Goal: Task Accomplishment & Management: Complete application form

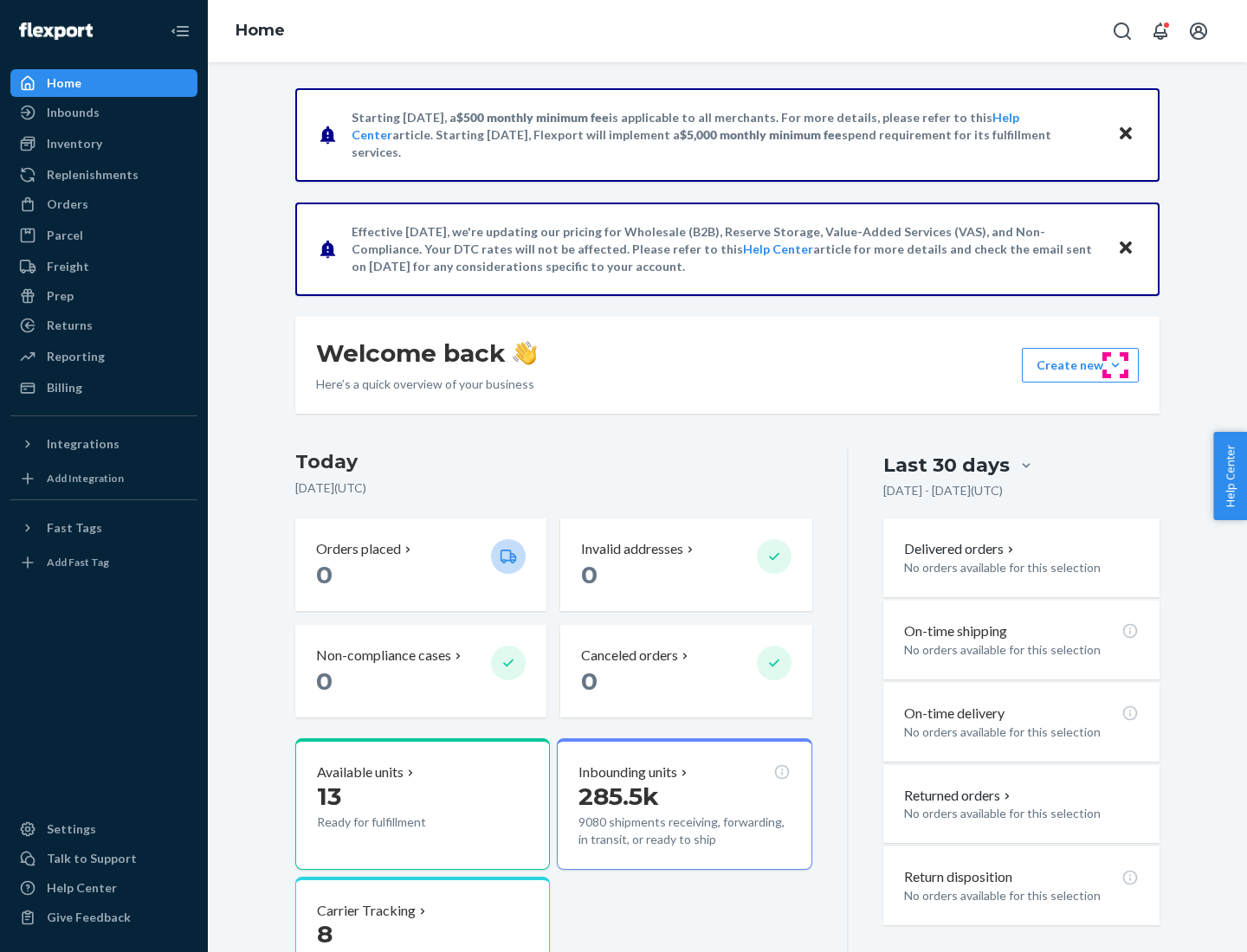
click at [1116, 365] on button "Create new Create new inbound Create new order Create new product" at bounding box center [1080, 365] width 116 height 34
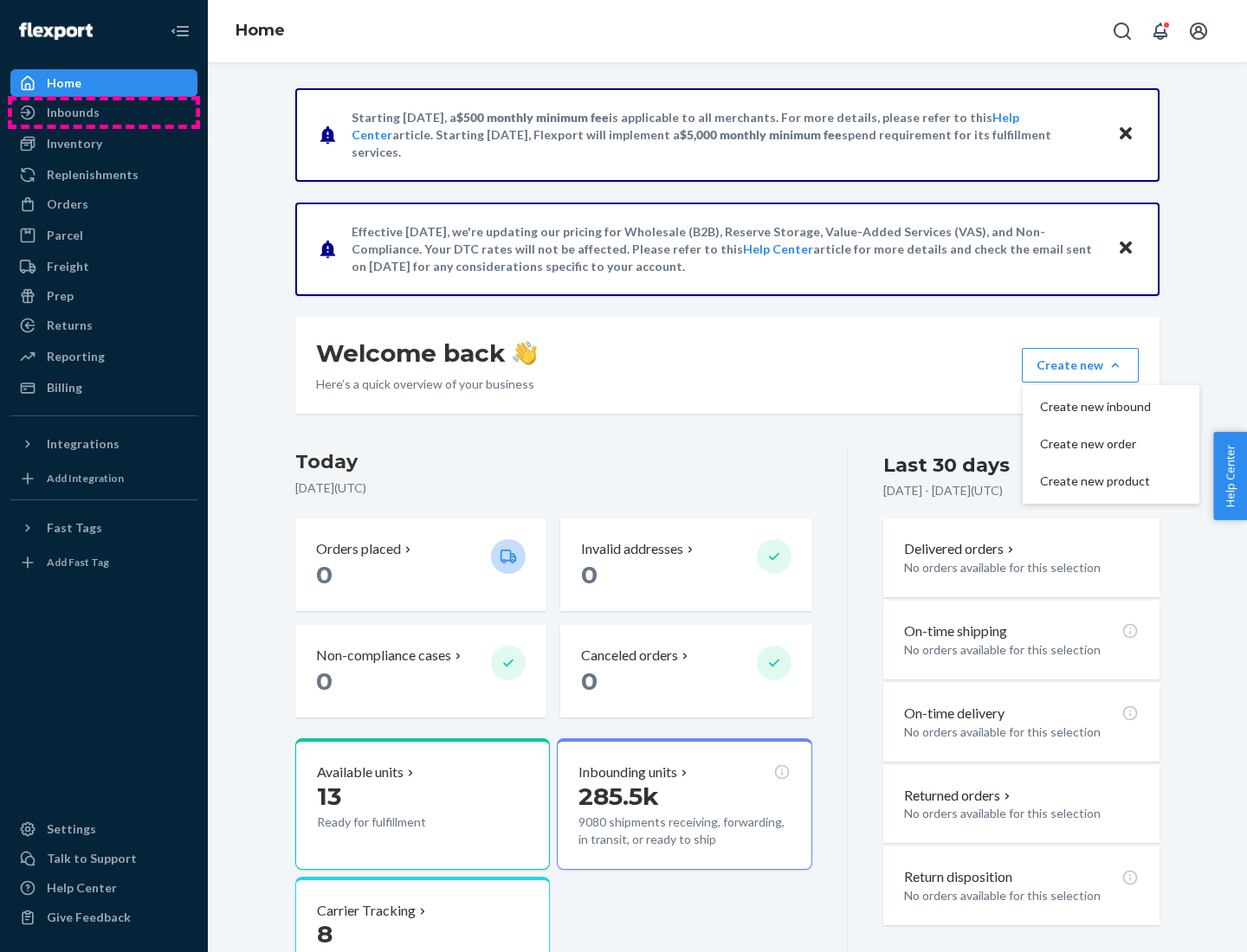
click at [104, 113] on div "Inbounds" at bounding box center [104, 112] width 184 height 24
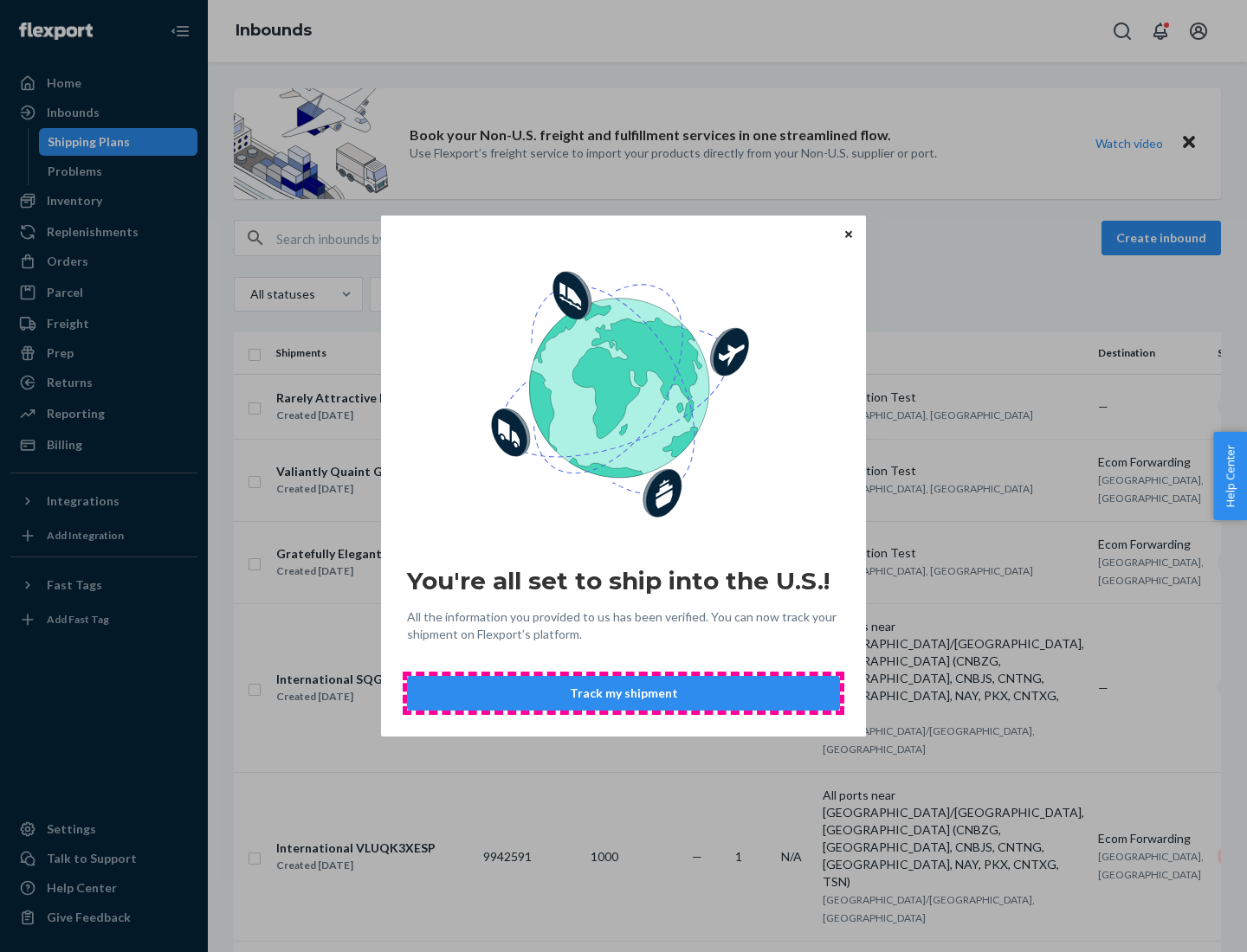
click at [624, 693] on button "Track my shipment" at bounding box center [623, 693] width 433 height 34
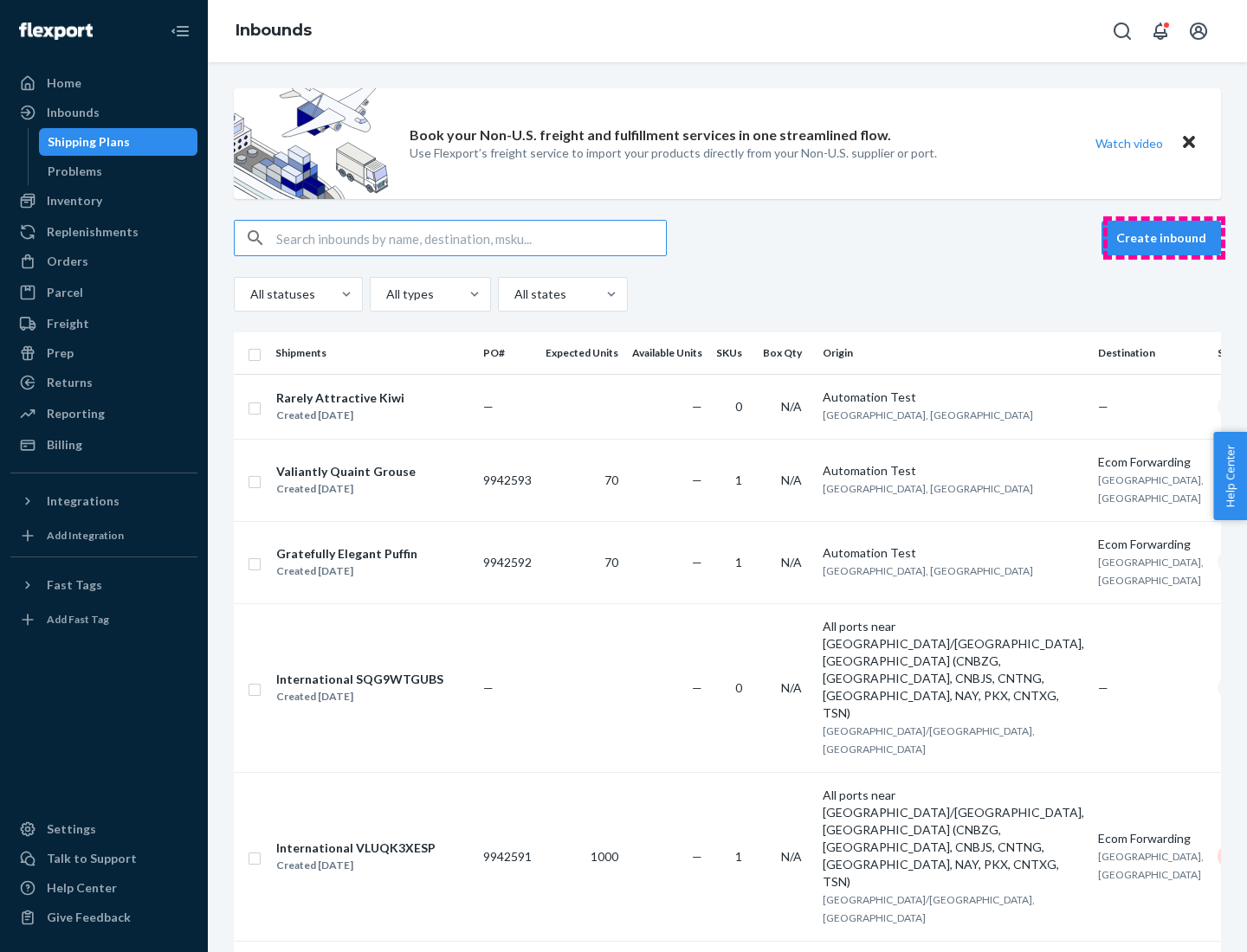
click at [1164, 238] on button "Create inbound" at bounding box center [1161, 237] width 119 height 34
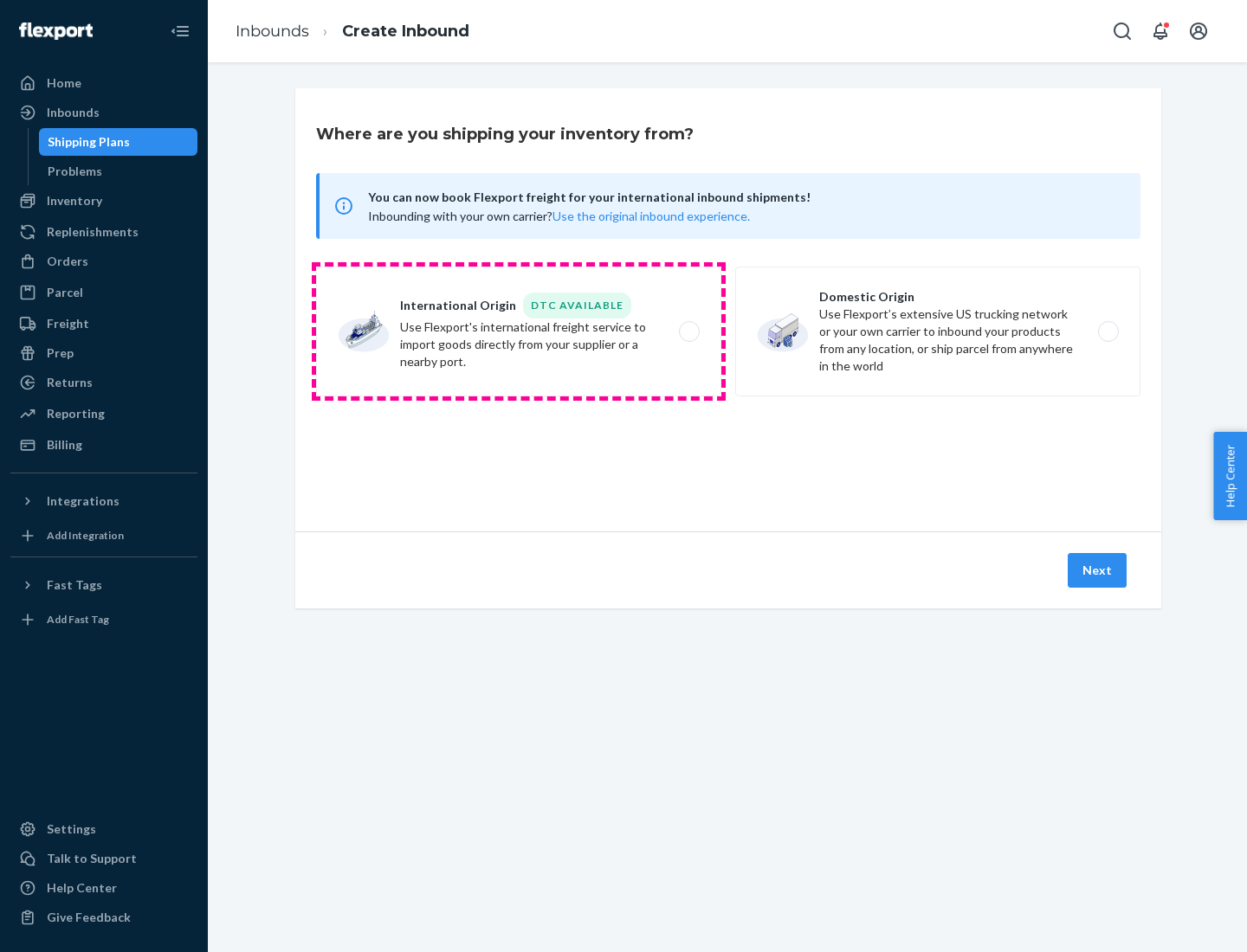
click at [519, 332] on label "International Origin DTC Available Use Flexport's international freight service…" at bounding box center [518, 331] width 405 height 130
click at [688, 332] on input "International Origin DTC Available Use Flexport's international freight service…" at bounding box center [694, 332] width 11 height 11
radio input "true"
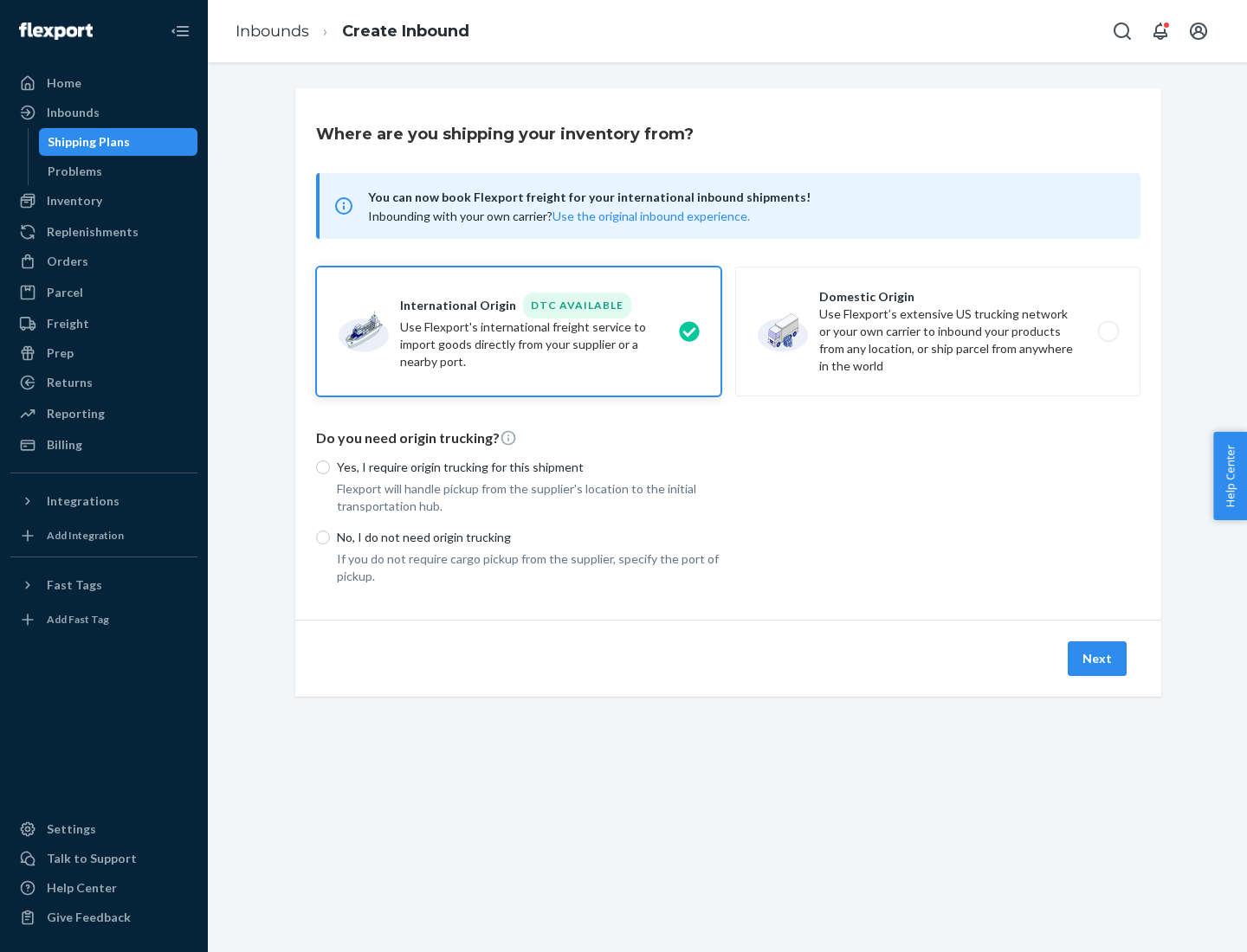
click at [530, 536] on p "No, I do not need origin trucking" at bounding box center [530, 538] width 385 height 18
click at [330, 536] on input "No, I do not need origin trucking" at bounding box center [323, 538] width 14 height 14
radio input "true"
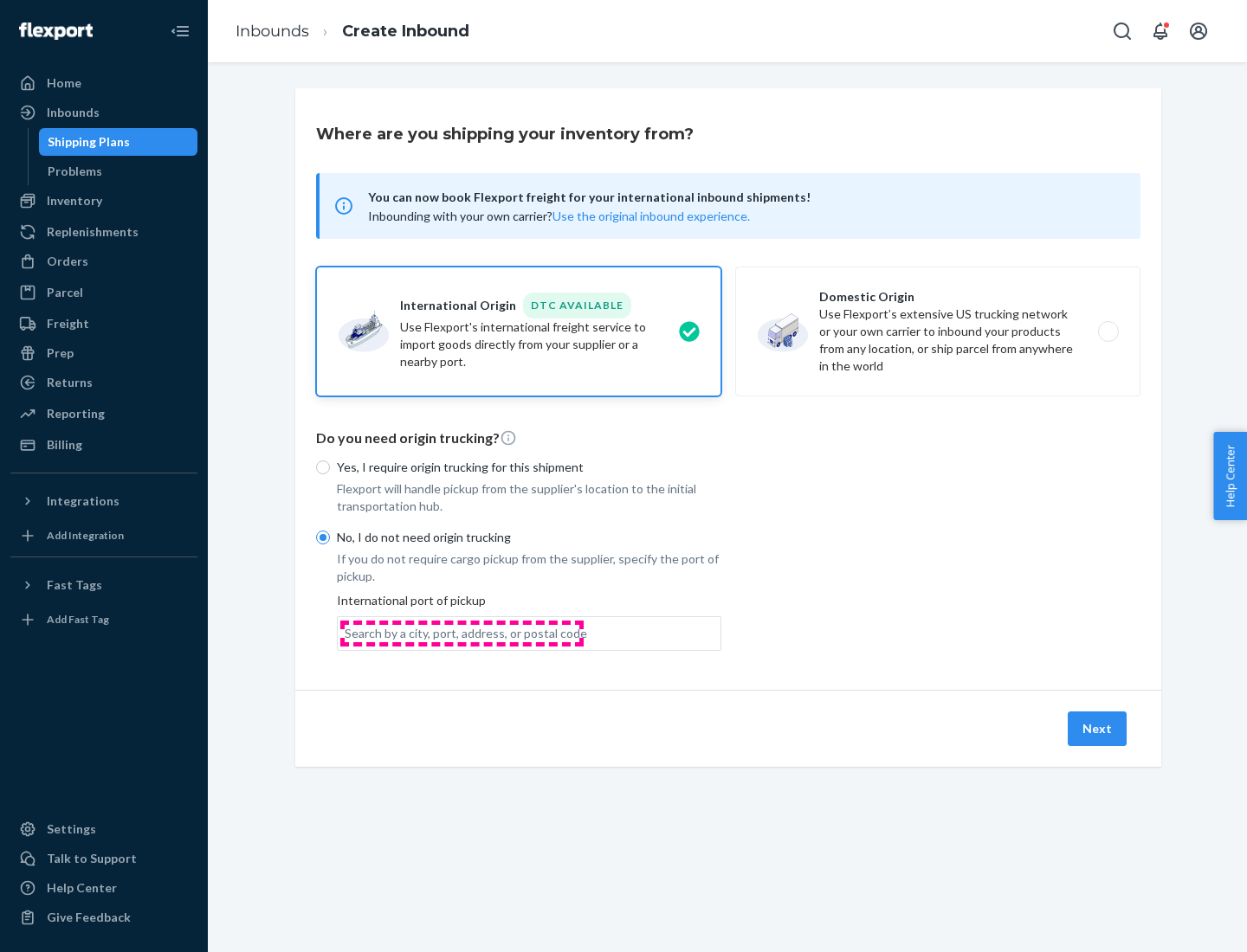
click at [462, 633] on div "Search by a city, port, address, or postal code" at bounding box center [466, 634] width 243 height 18
click at [347, 633] on input "Search by a city, port, address, or postal code" at bounding box center [346, 634] width 2 height 18
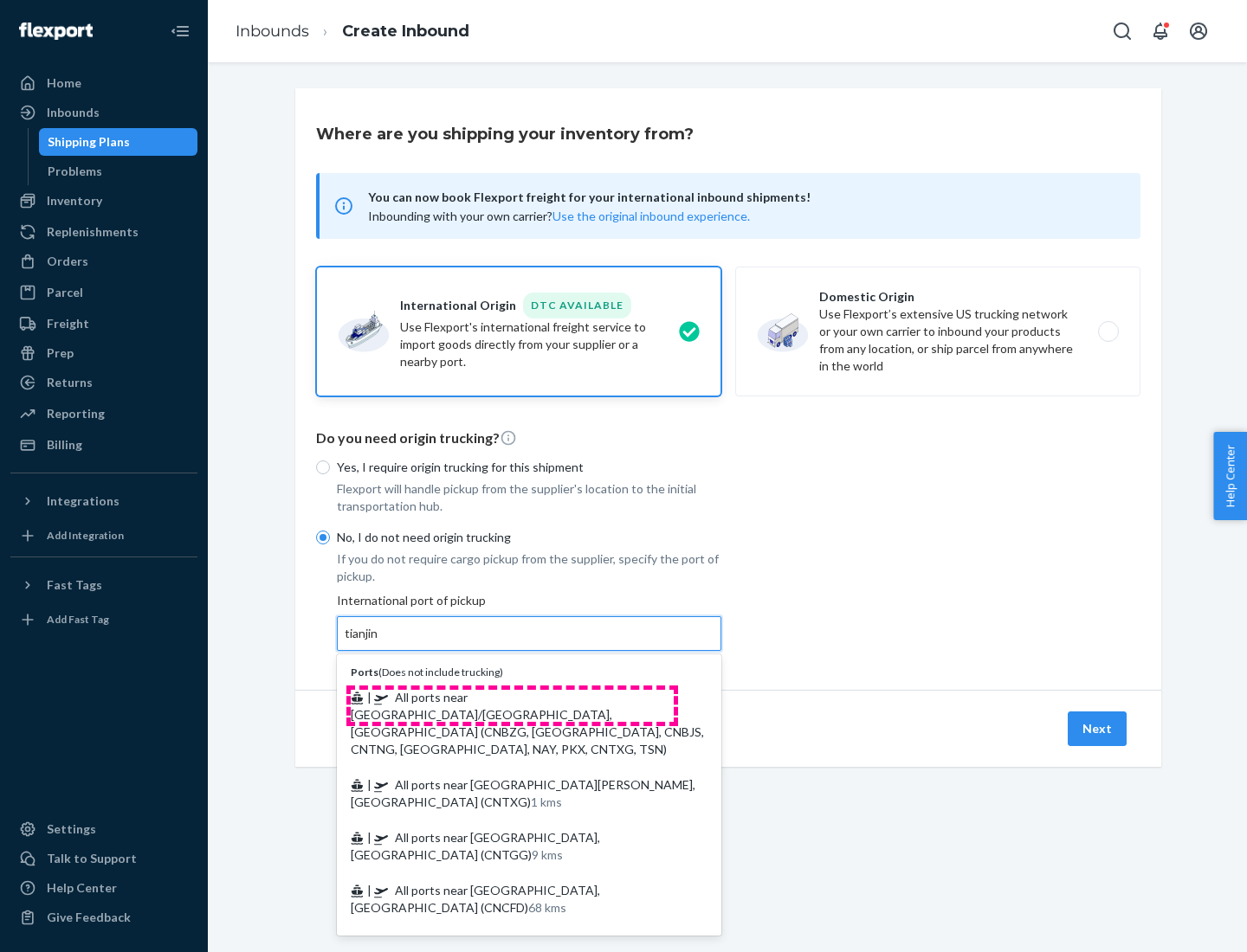
click at [512, 697] on span "| All ports near [GEOGRAPHIC_DATA]/[GEOGRAPHIC_DATA], [GEOGRAPHIC_DATA] (CNBZG,…" at bounding box center [527, 723] width 353 height 67
click at [380, 642] on input "tianjin" at bounding box center [363, 634] width 35 height 18
type input "All ports near [GEOGRAPHIC_DATA]/[GEOGRAPHIC_DATA], [GEOGRAPHIC_DATA] (CNBZG, […"
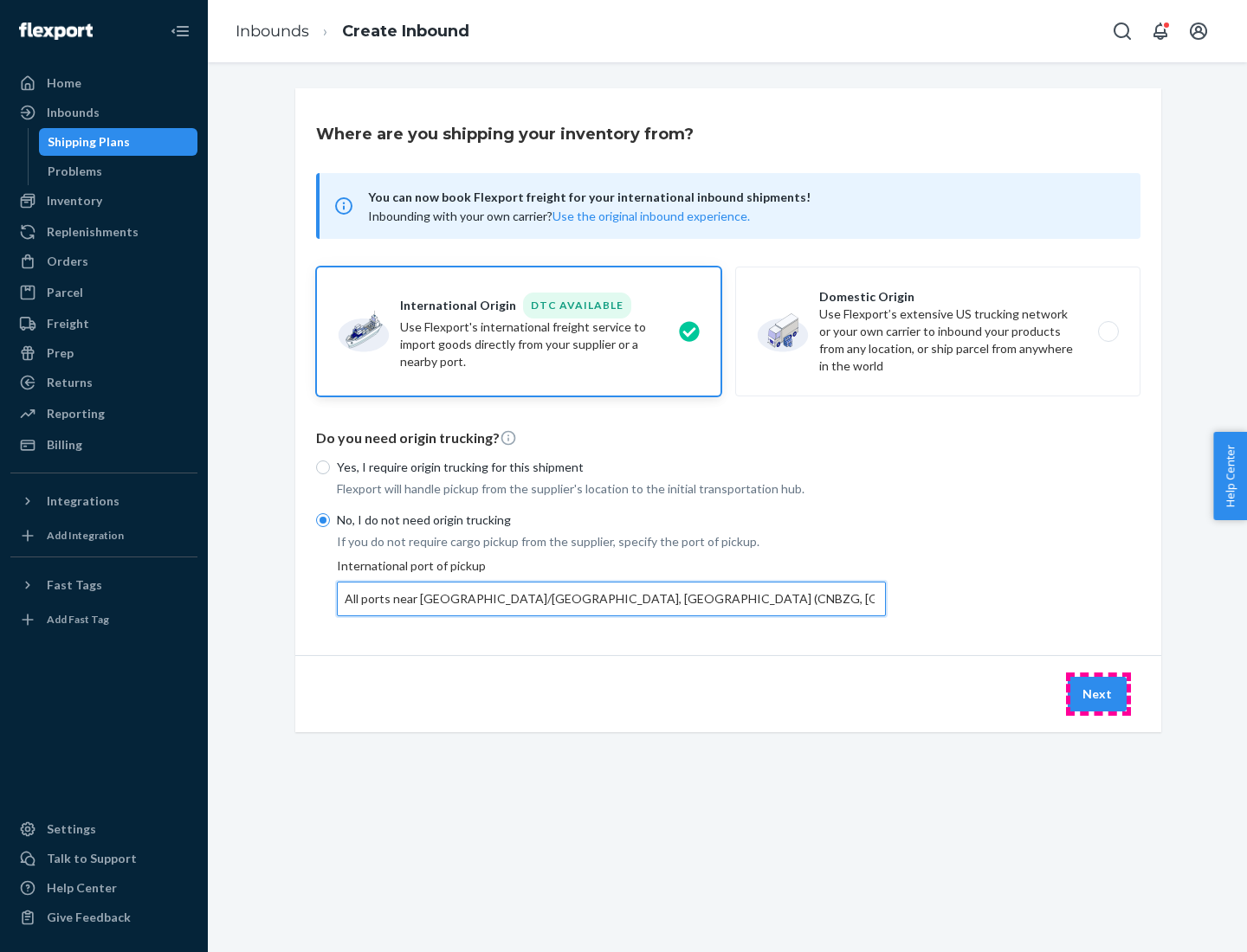
click at [1098, 693] on button "Next" at bounding box center [1097, 693] width 59 height 34
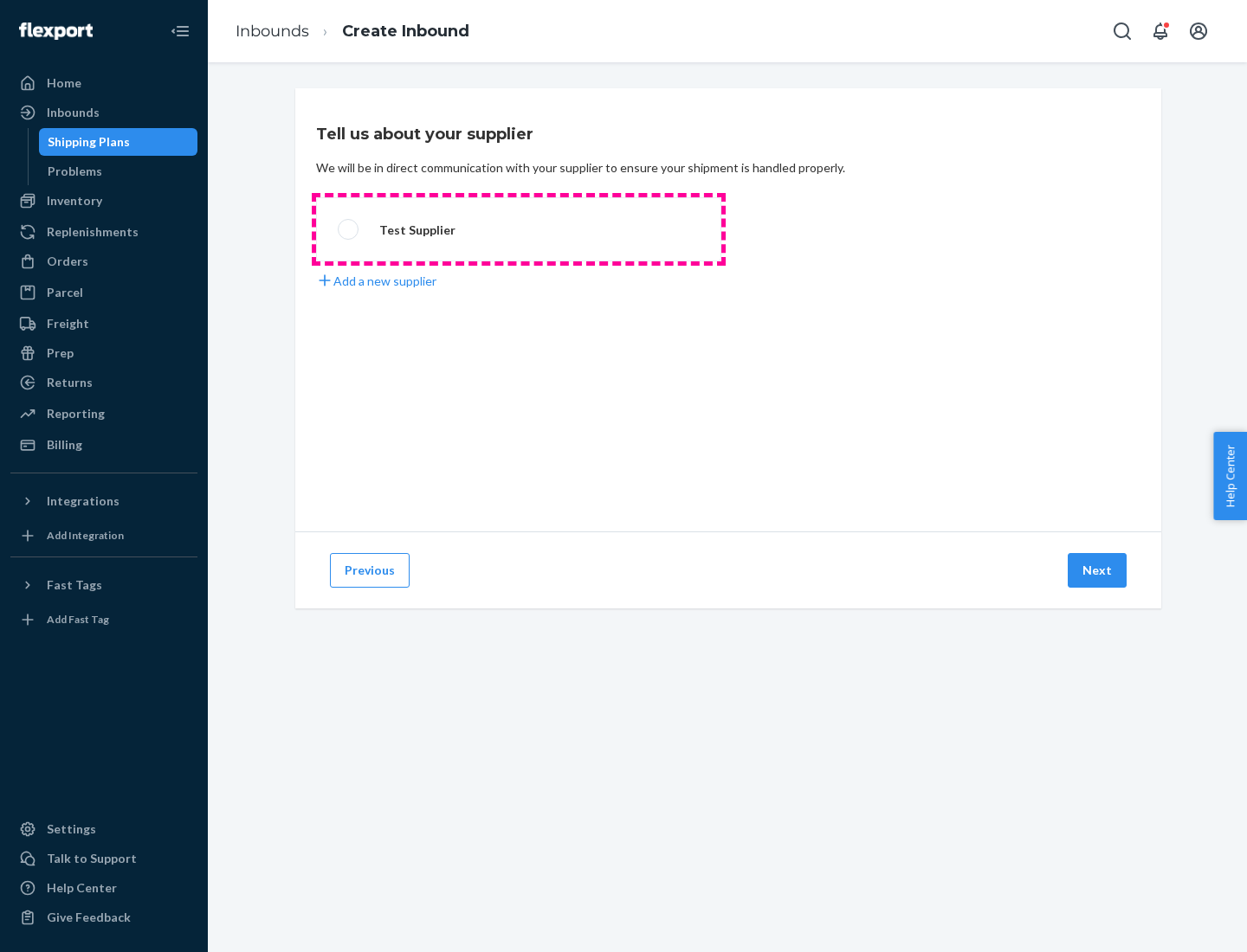
click at [519, 229] on label "Test Supplier" at bounding box center [518, 229] width 405 height 64
click at [349, 229] on input "Test Supplier" at bounding box center [343, 229] width 11 height 11
radio input "true"
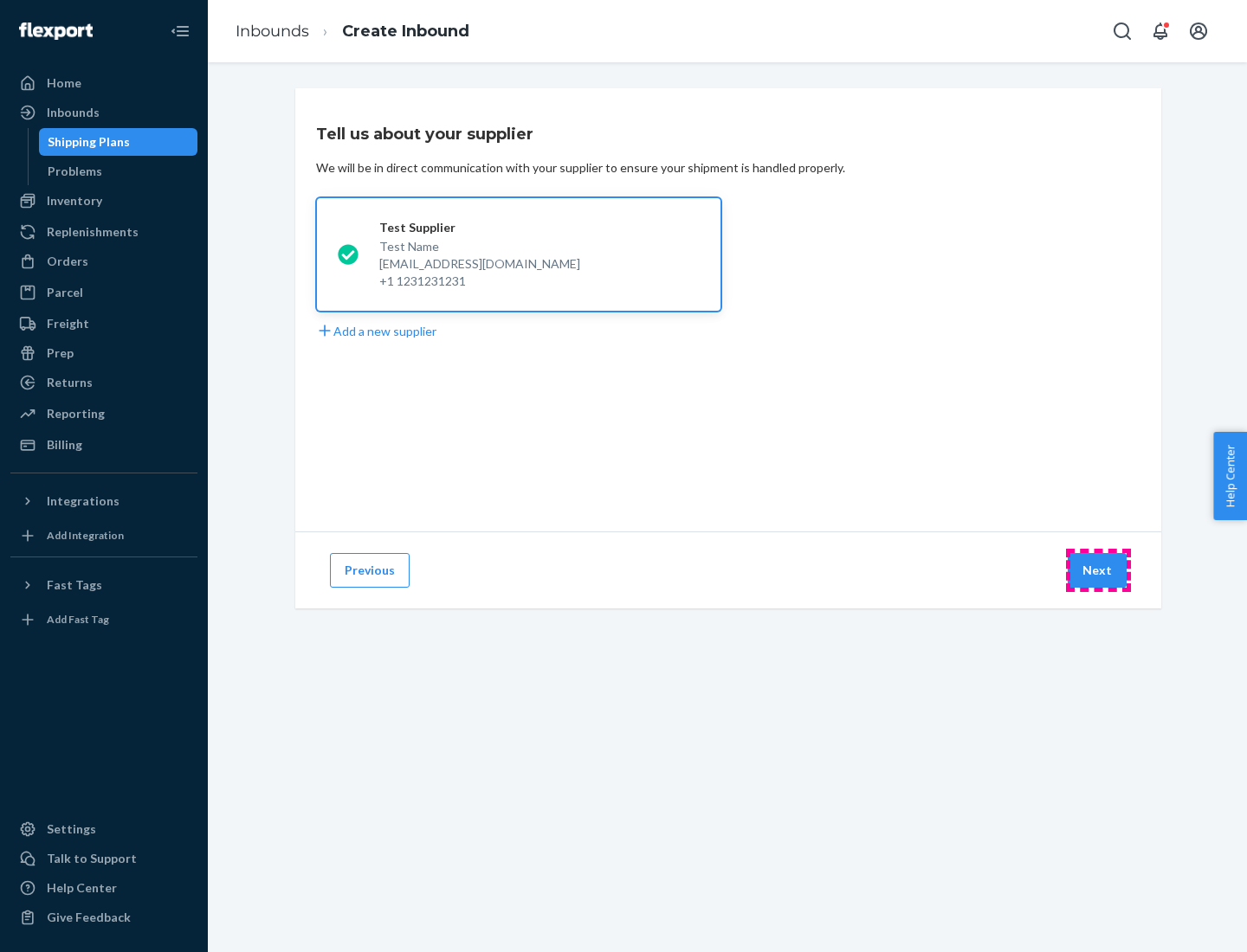
click at [1098, 571] on button "Next" at bounding box center [1097, 570] width 59 height 34
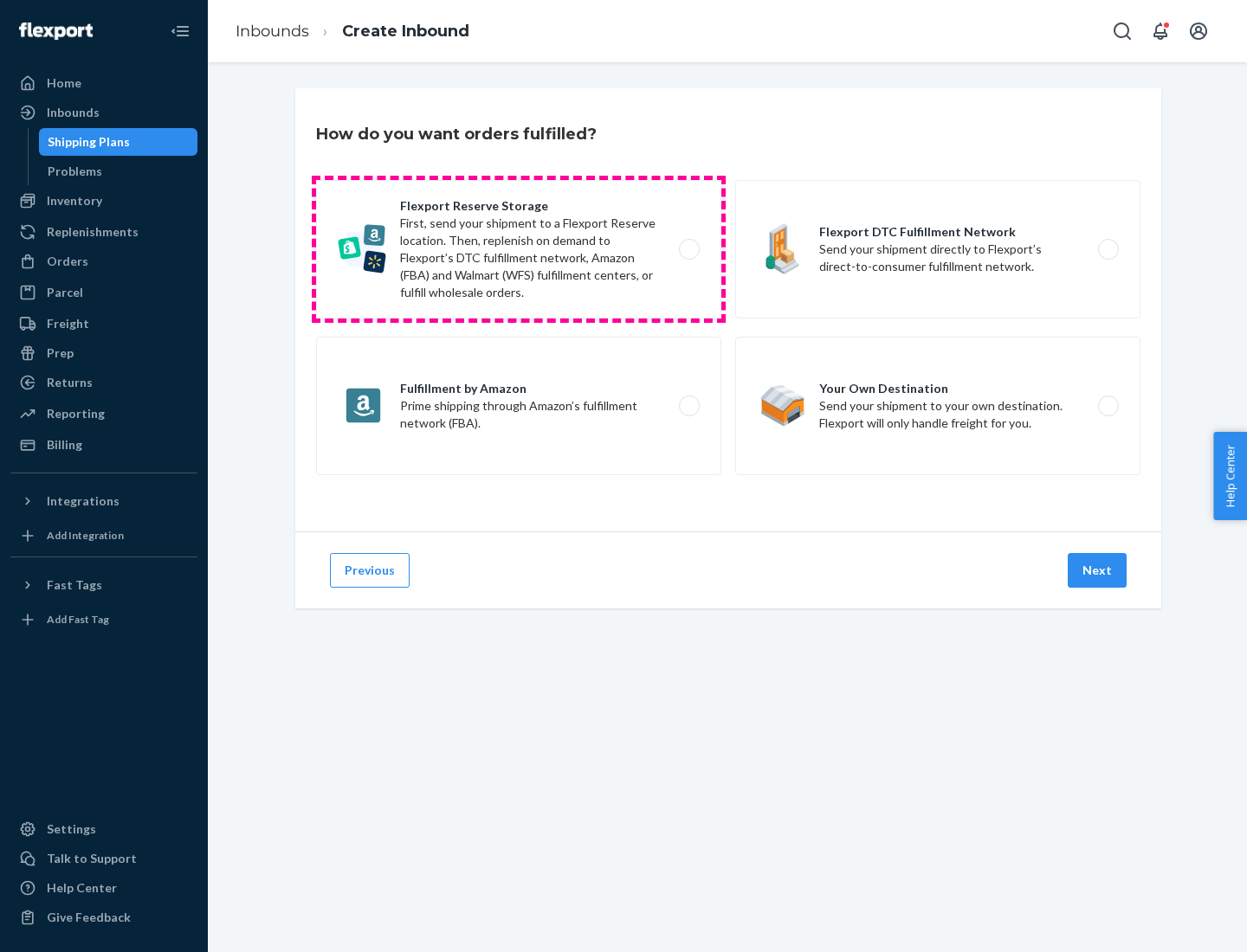
click at [519, 250] on label "Flexport Reserve Storage First, send your shipment to a Flexport Reserve locati…" at bounding box center [518, 249] width 405 height 139
click at [688, 250] on input "Flexport Reserve Storage First, send your shipment to a Flexport Reserve locati…" at bounding box center [694, 250] width 11 height 11
radio input "true"
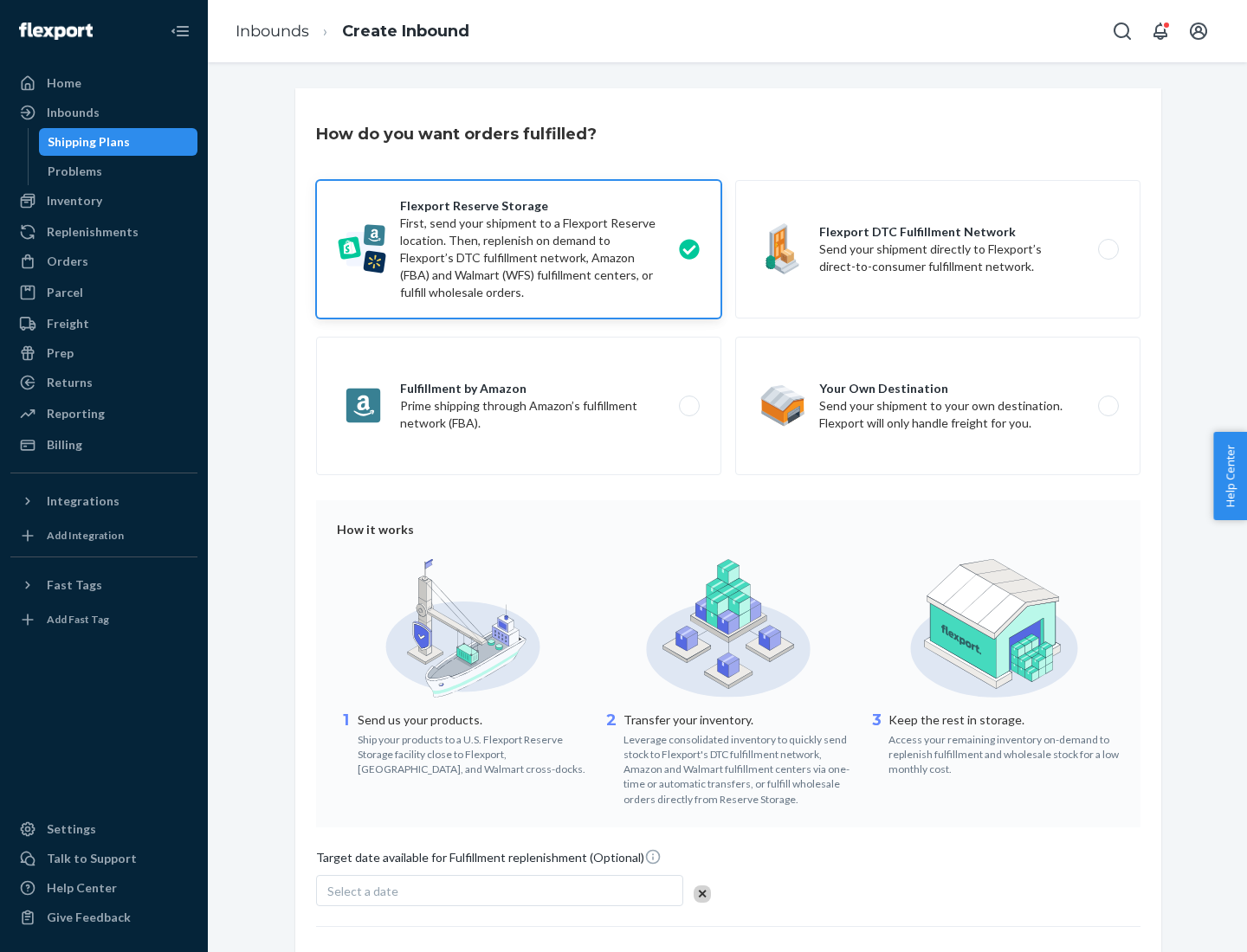
scroll to position [142, 0]
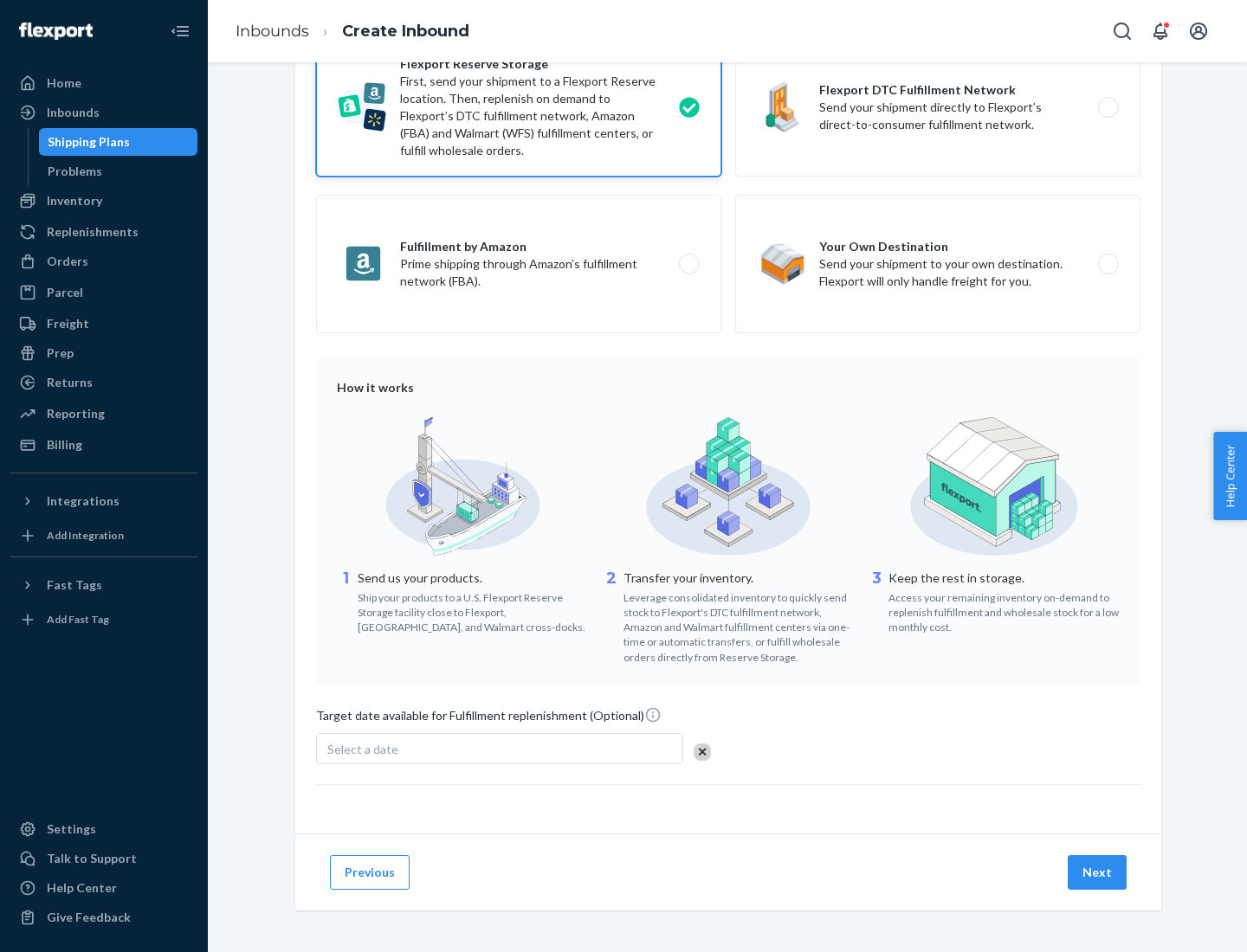
click at [1098, 872] on button "Next" at bounding box center [1097, 873] width 59 height 34
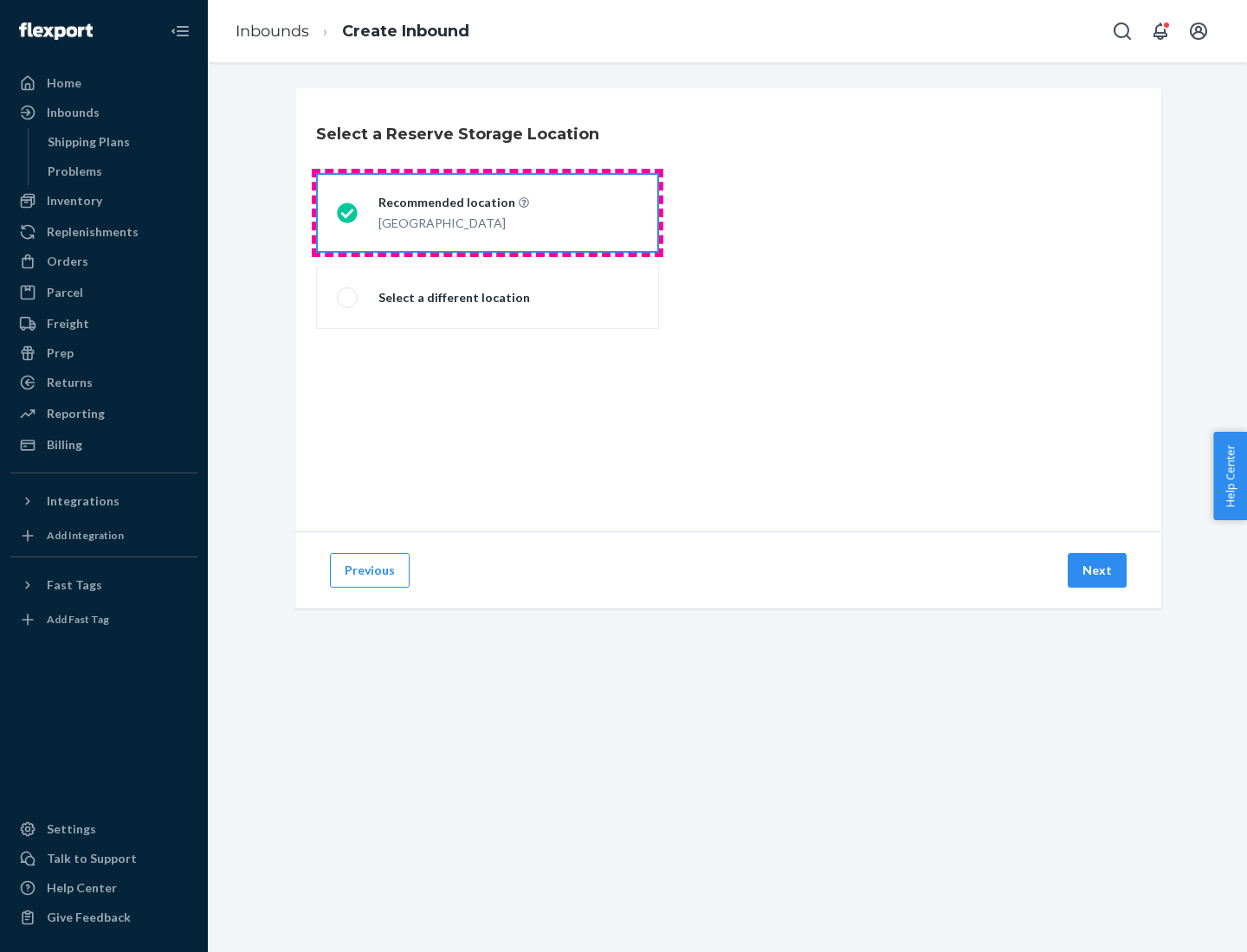
click at [488, 213] on div "[GEOGRAPHIC_DATA]" at bounding box center [454, 221] width 151 height 21
click at [349, 213] on input "Recommended location [GEOGRAPHIC_DATA]" at bounding box center [342, 214] width 11 height 11
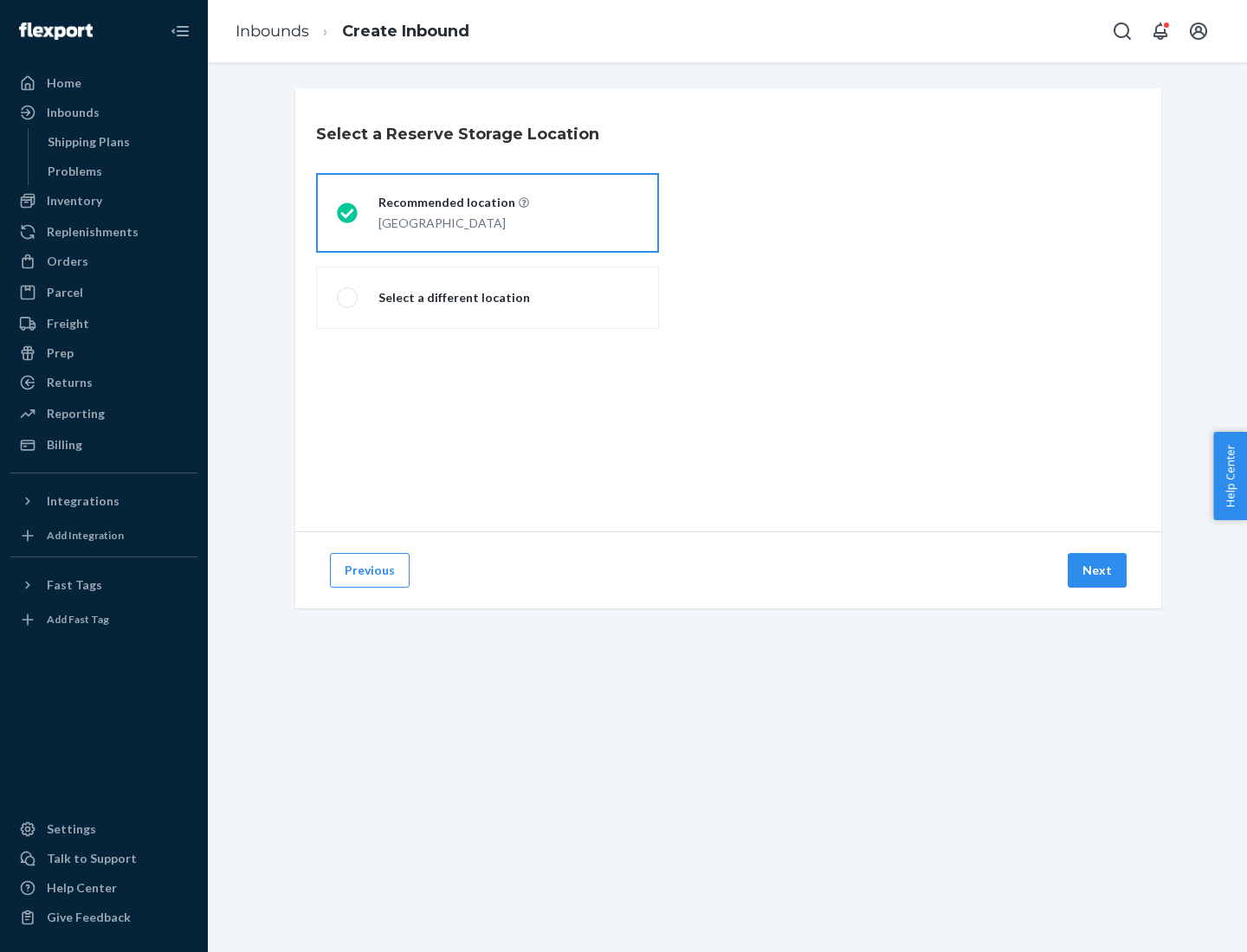
click at [1098, 571] on button "Next" at bounding box center [1097, 570] width 59 height 34
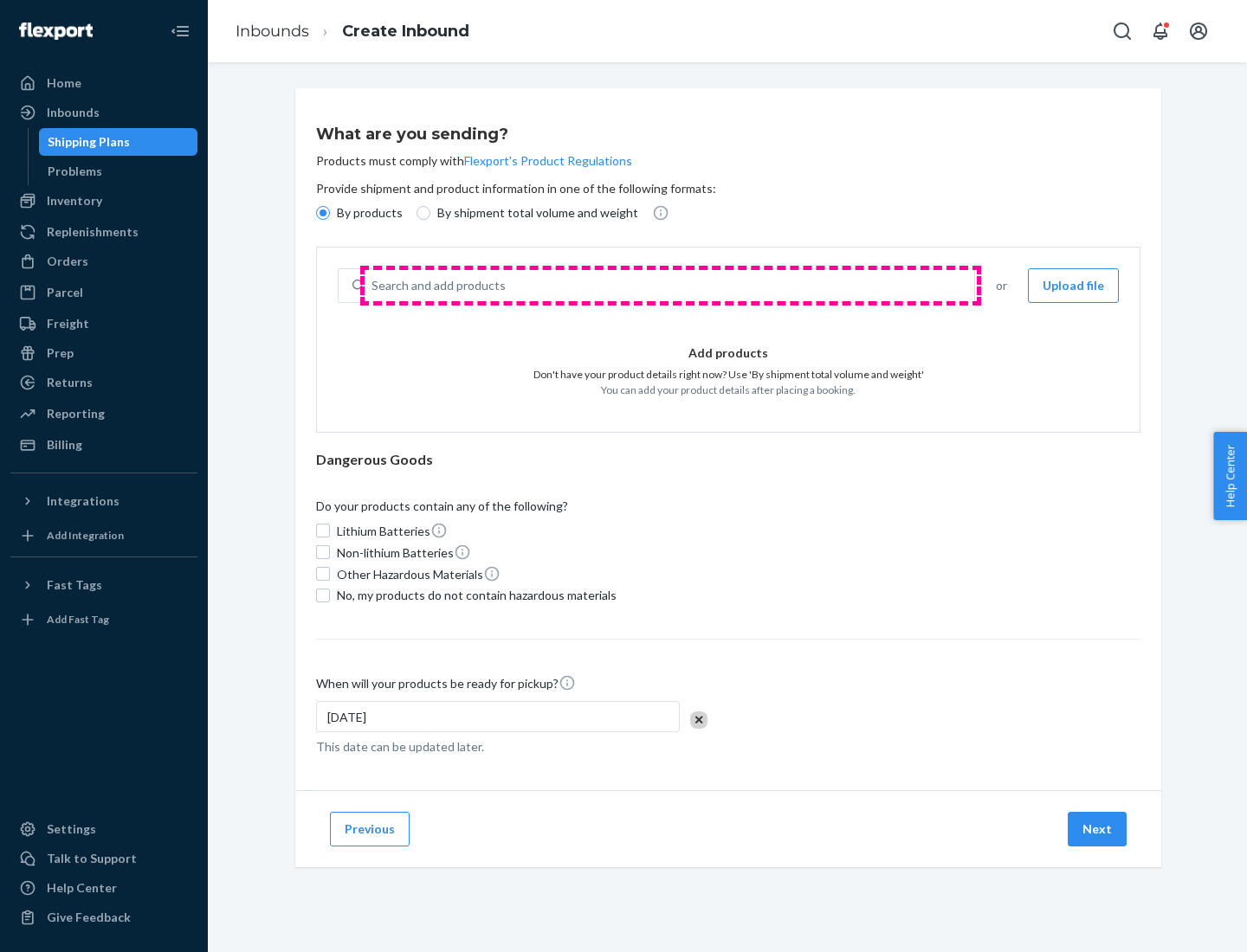
click at [671, 286] on div "Search and add products" at bounding box center [669, 285] width 610 height 31
click at [373, 286] on input "Search and add products" at bounding box center [372, 286] width 2 height 18
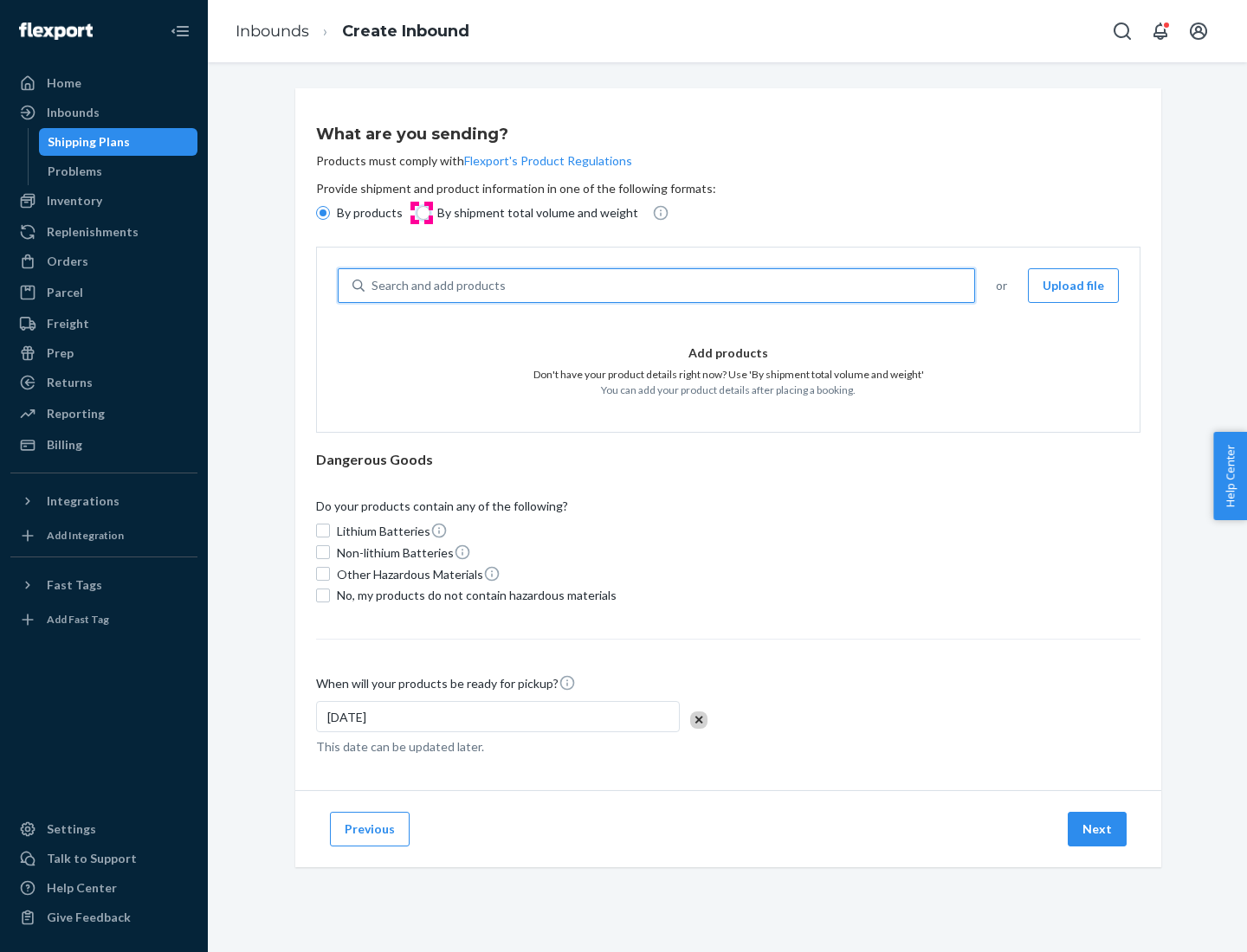
click at [421, 213] on input "By shipment total volume and weight" at bounding box center [424, 214] width 14 height 14
radio input "true"
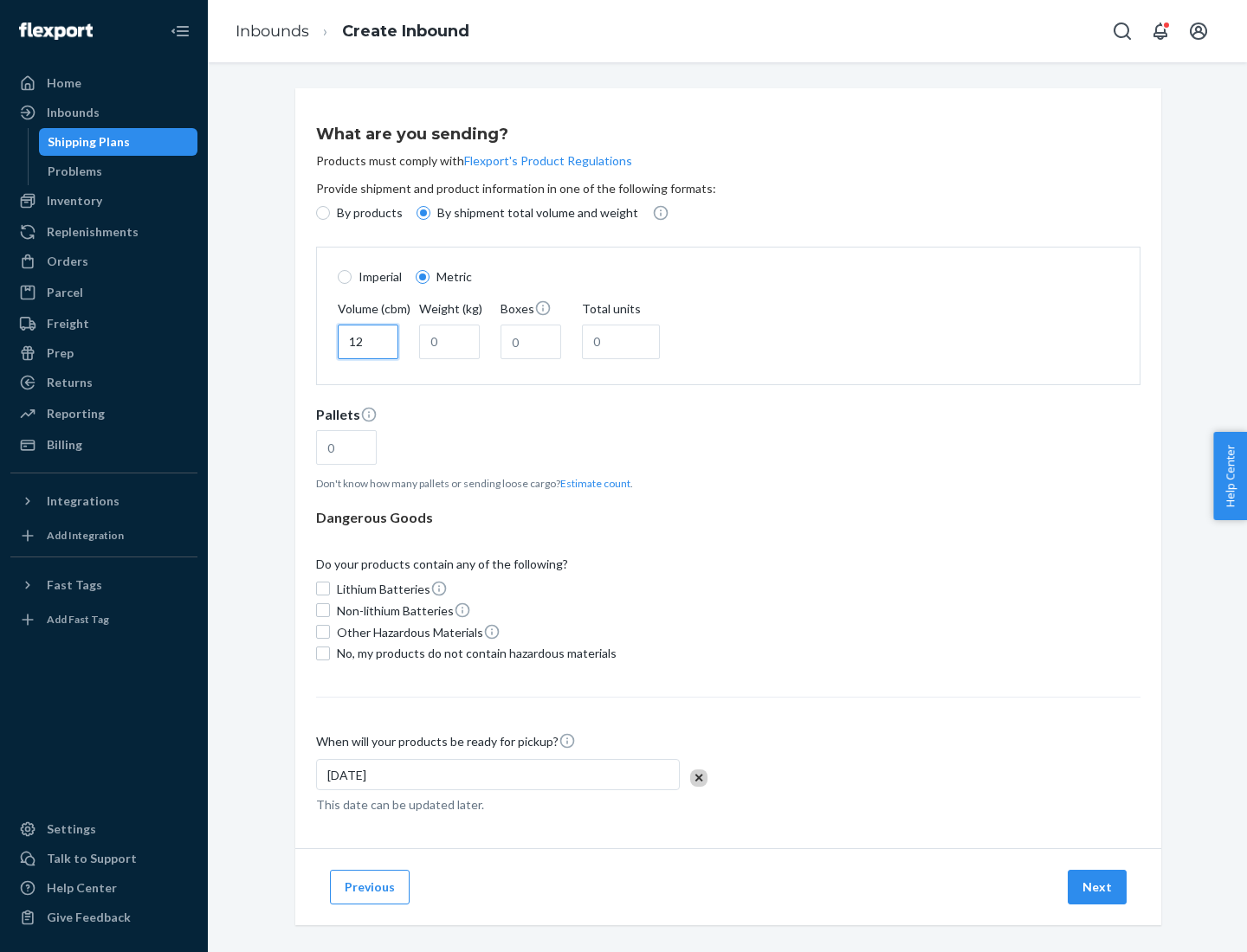
type input "12"
type input "22"
type input "222"
type input "121"
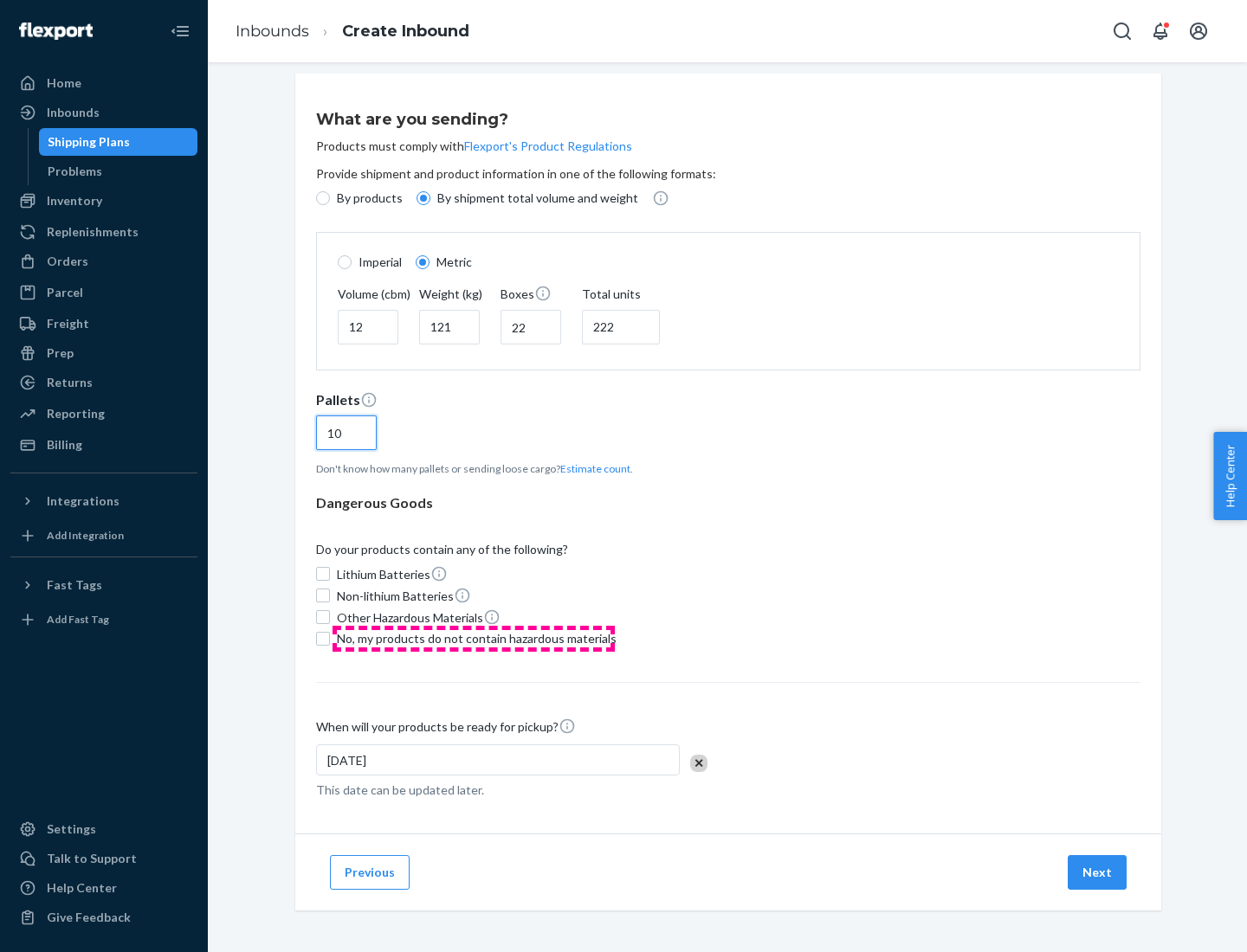
type input "10"
click at [474, 638] on span "No, my products do not contain hazardous materials" at bounding box center [477, 639] width 280 height 18
click at [330, 638] on input "No, my products do not contain hazardous materials" at bounding box center [323, 639] width 14 height 14
checkbox input "true"
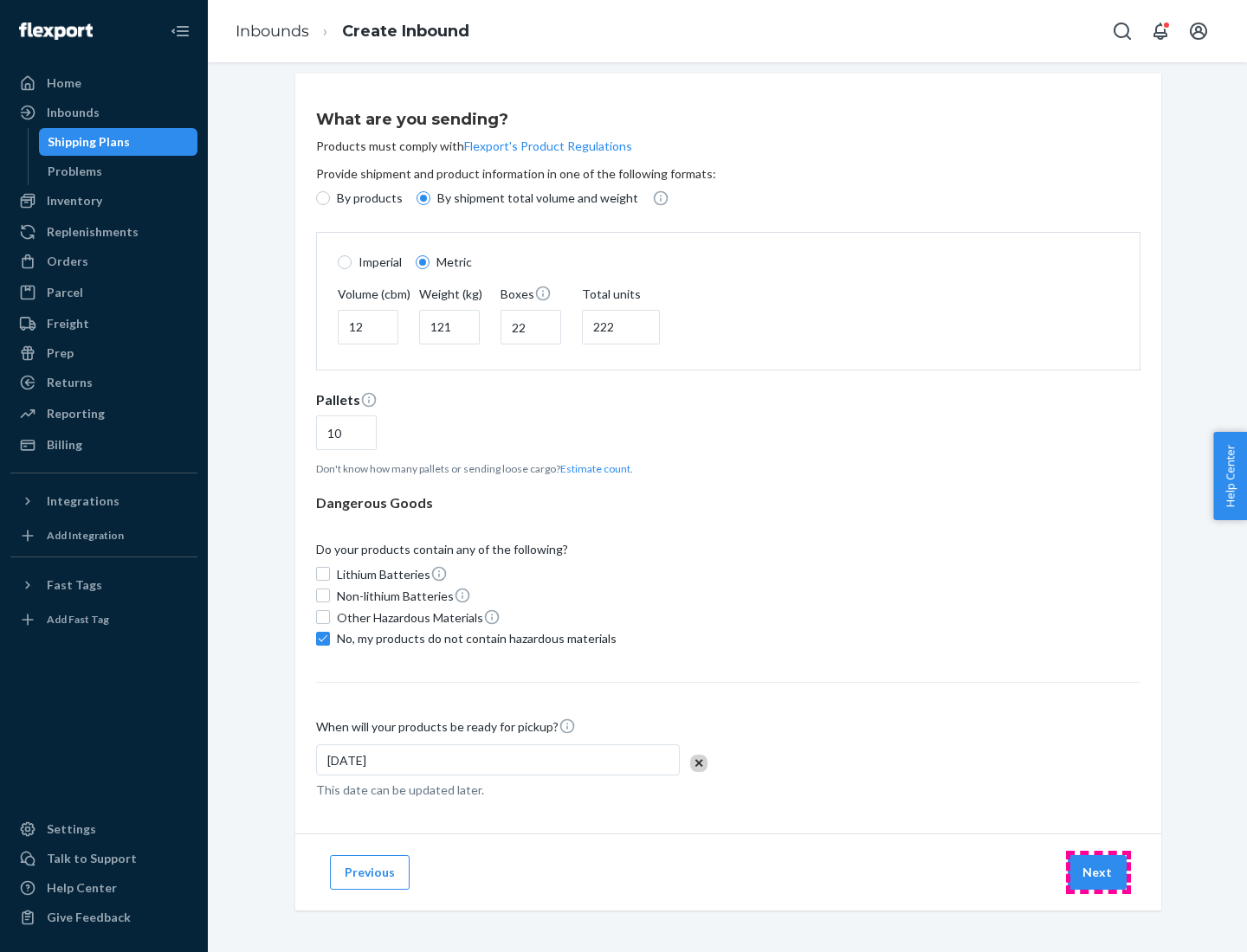
click at [1098, 872] on button "Next" at bounding box center [1097, 873] width 59 height 34
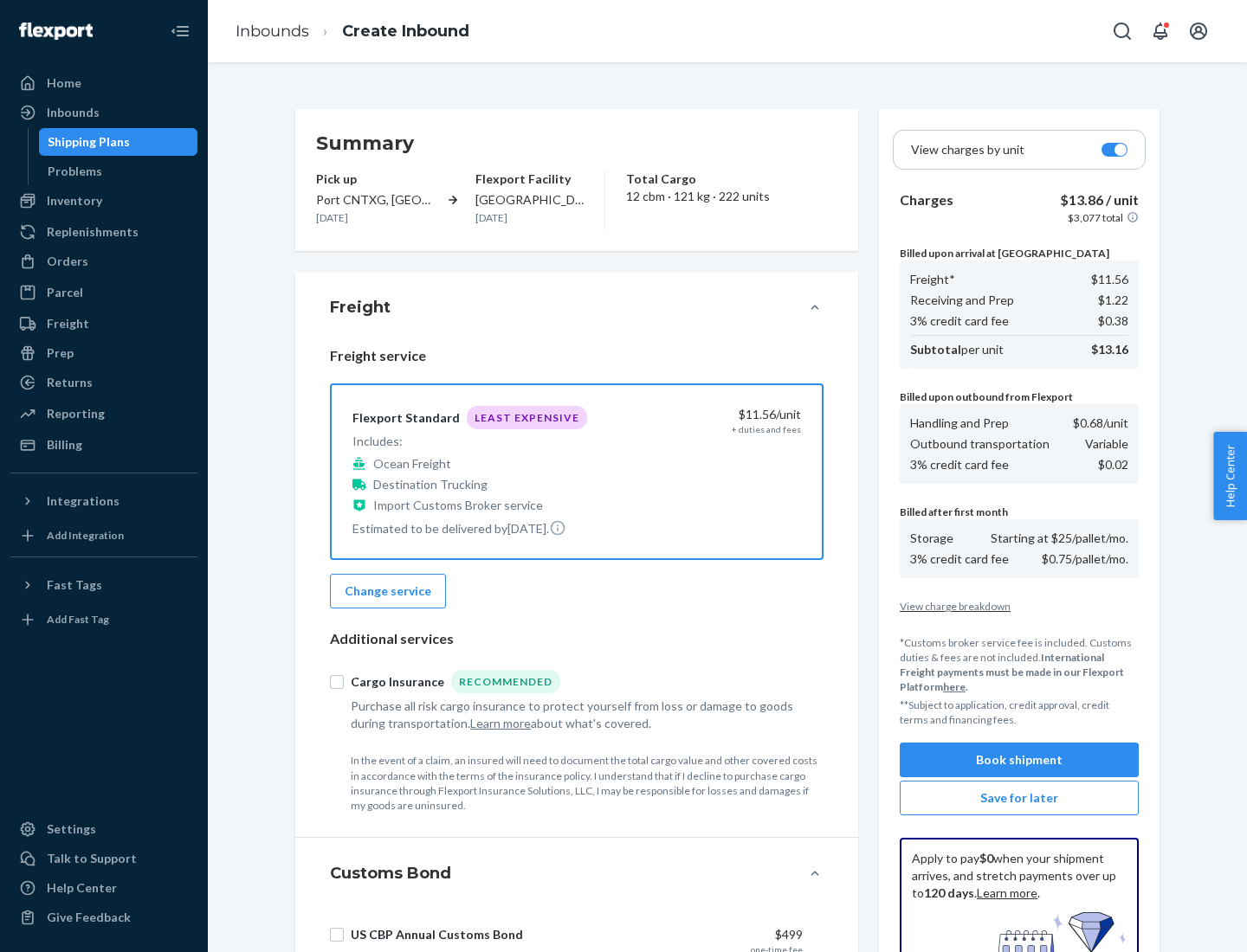
scroll to position [253, 0]
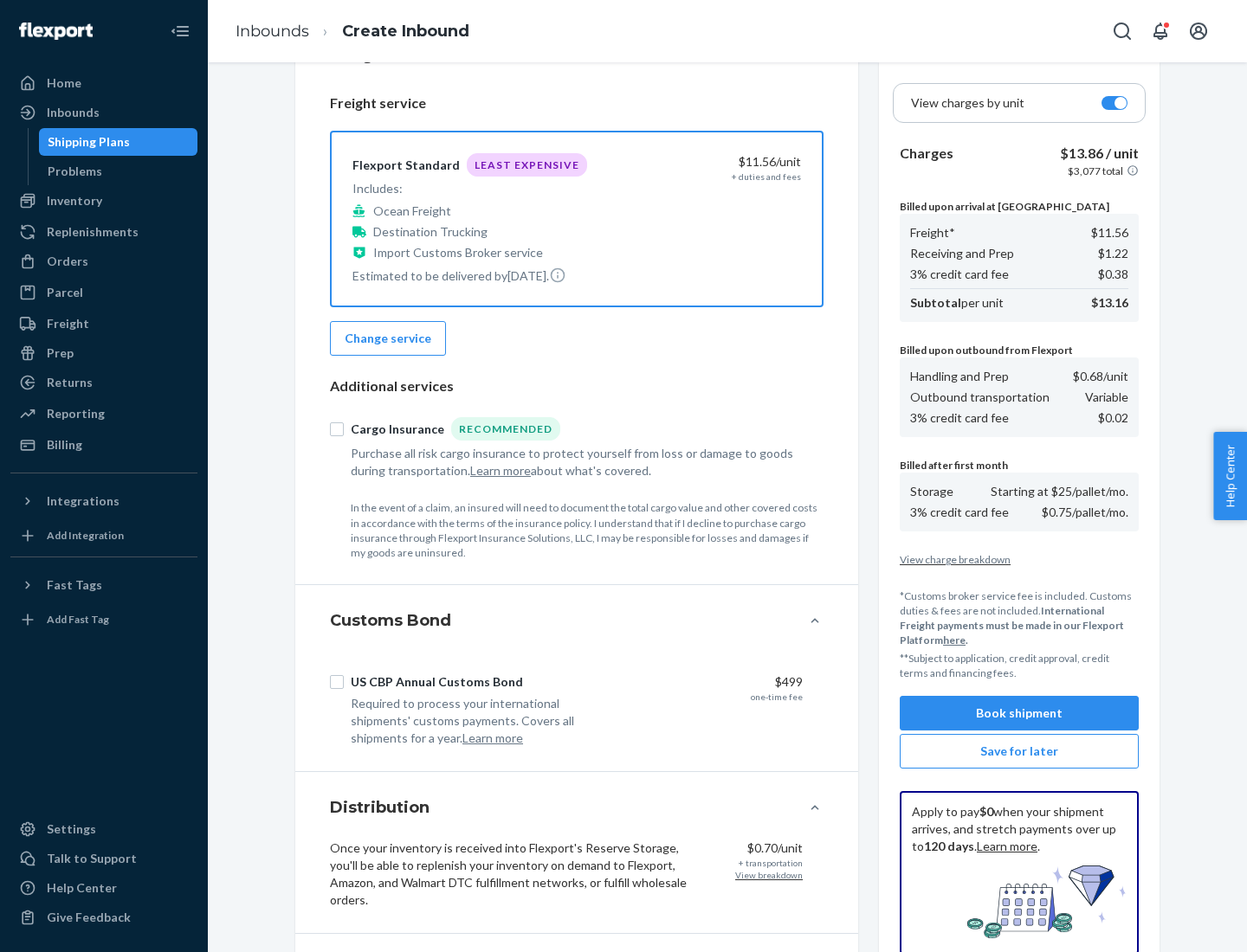
click at [1019, 714] on button "Book shipment" at bounding box center [1019, 713] width 239 height 34
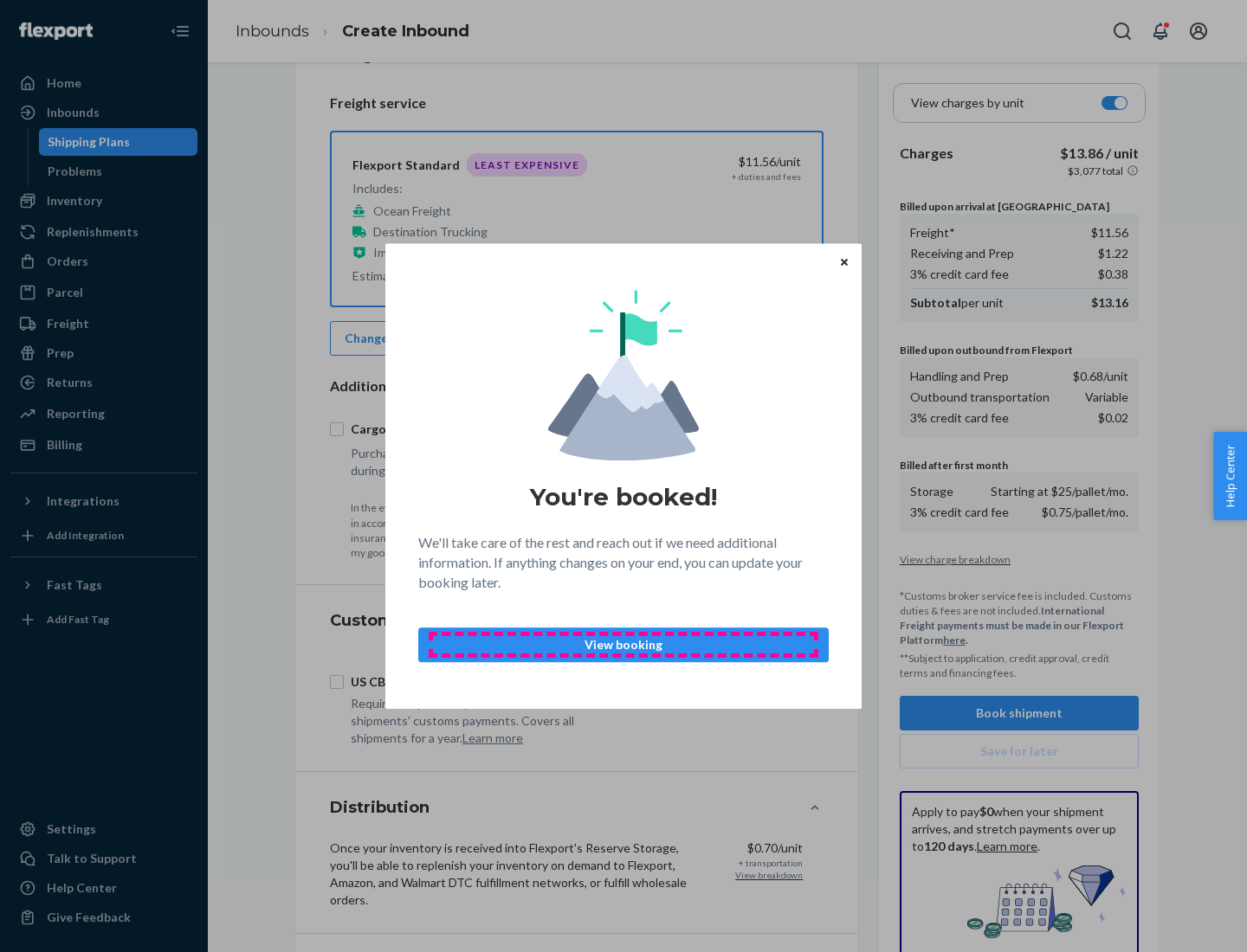
click at [624, 644] on p "View booking" at bounding box center [624, 645] width 381 height 18
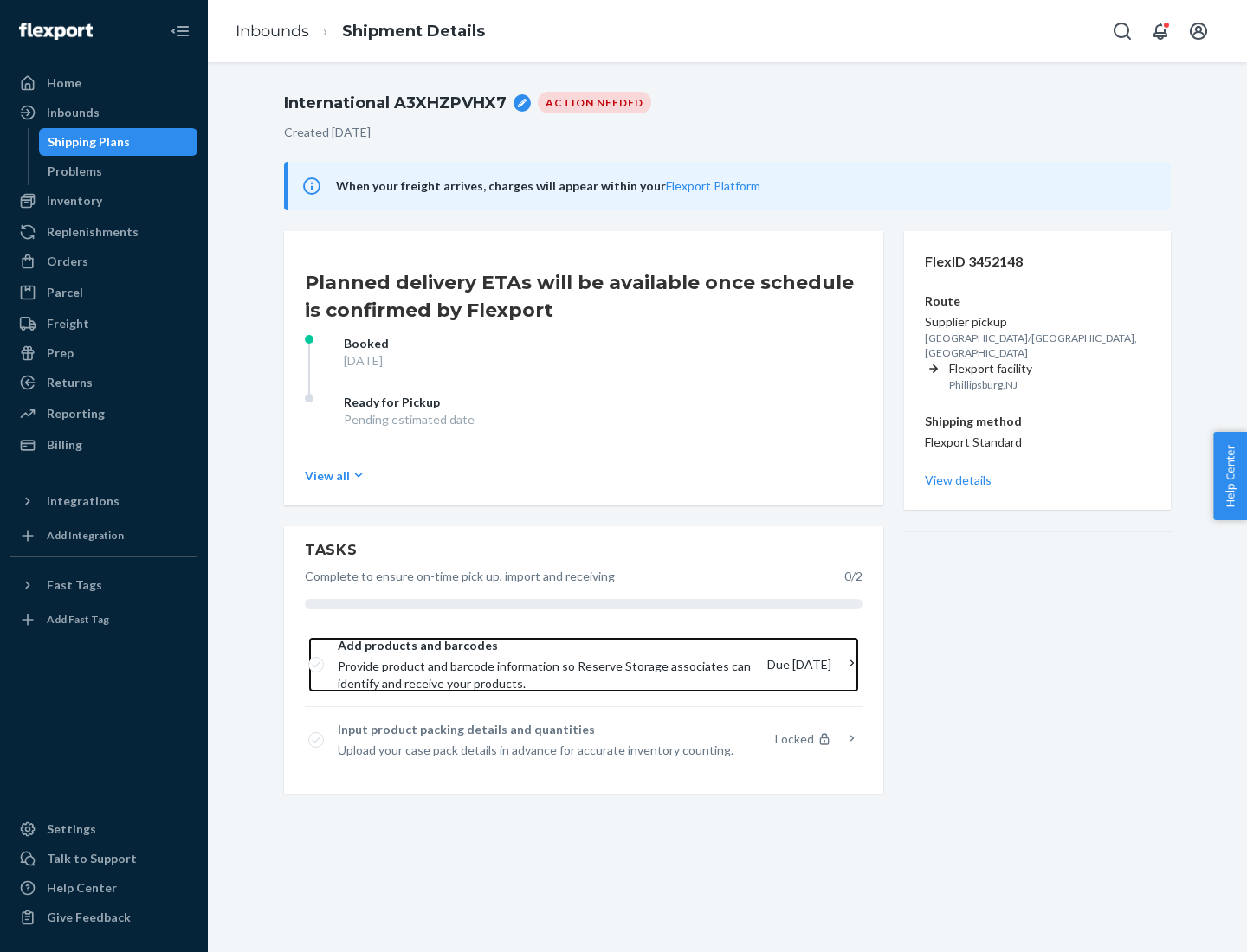
click at [547, 665] on span "Provide product and barcode information so Reserve Storage associates can ident…" at bounding box center [545, 675] width 416 height 34
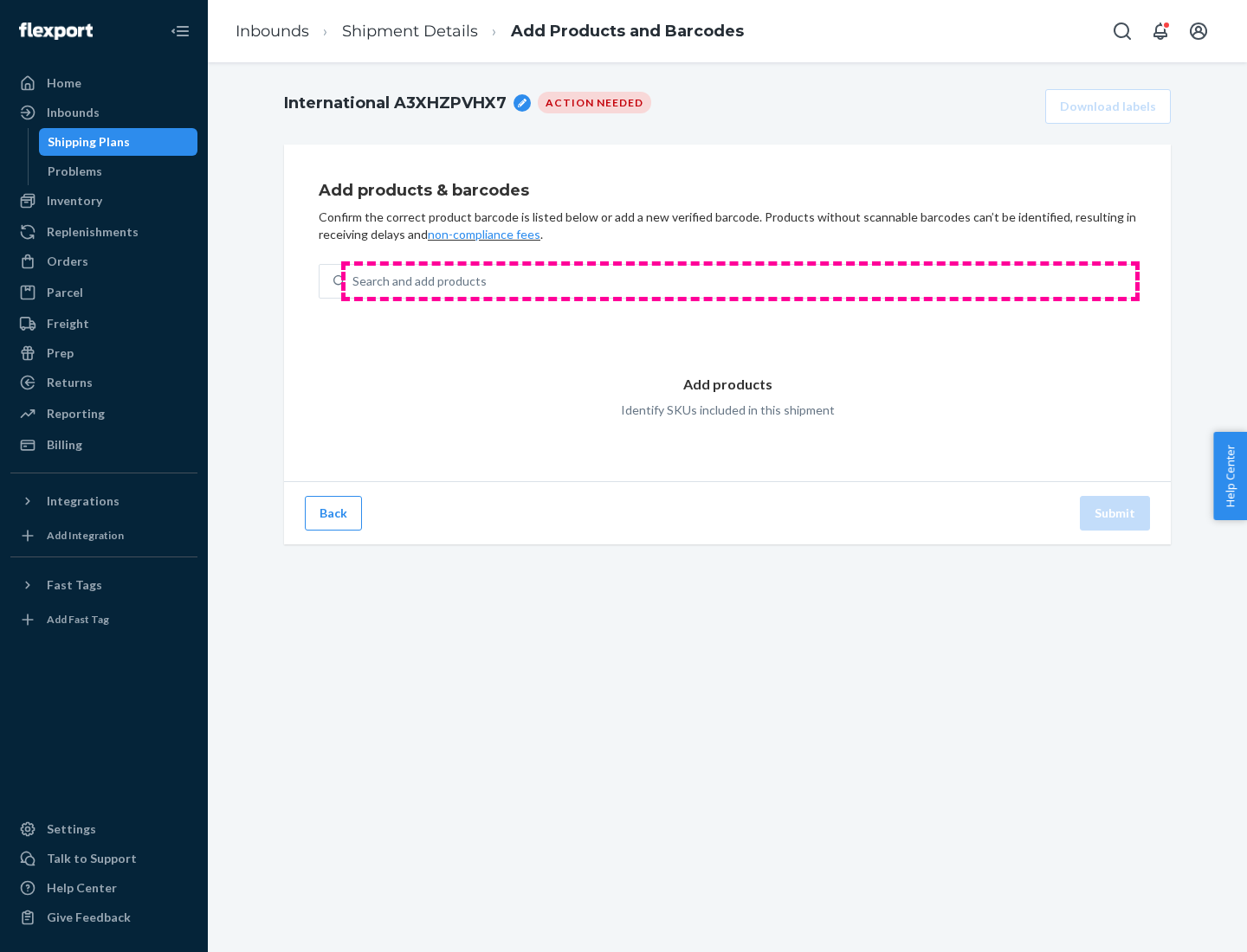
click at [740, 281] on div "Search and add products" at bounding box center [740, 281] width 790 height 31
click at [354, 281] on input "Search and add products" at bounding box center [353, 281] width 2 height 18
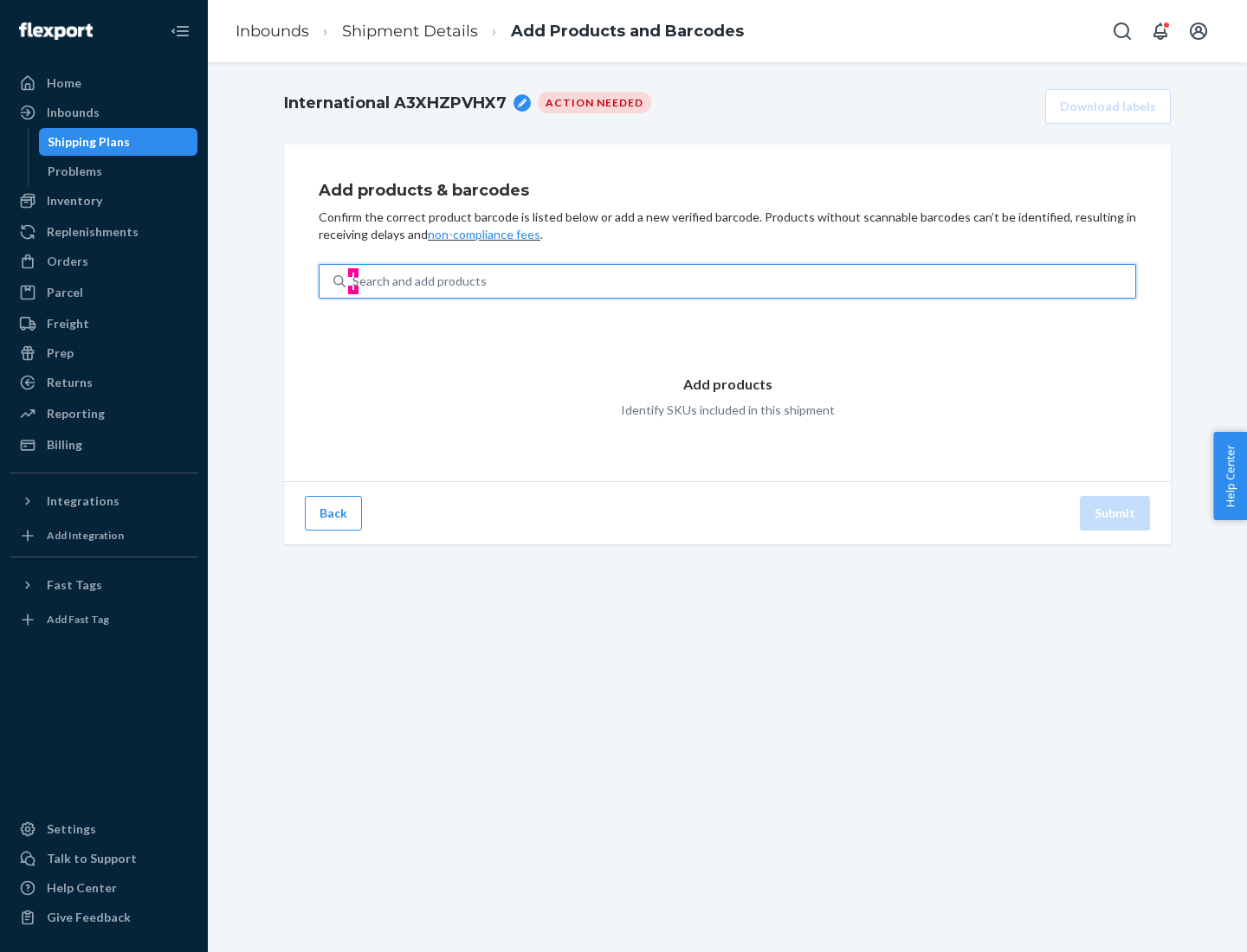
type input "test"
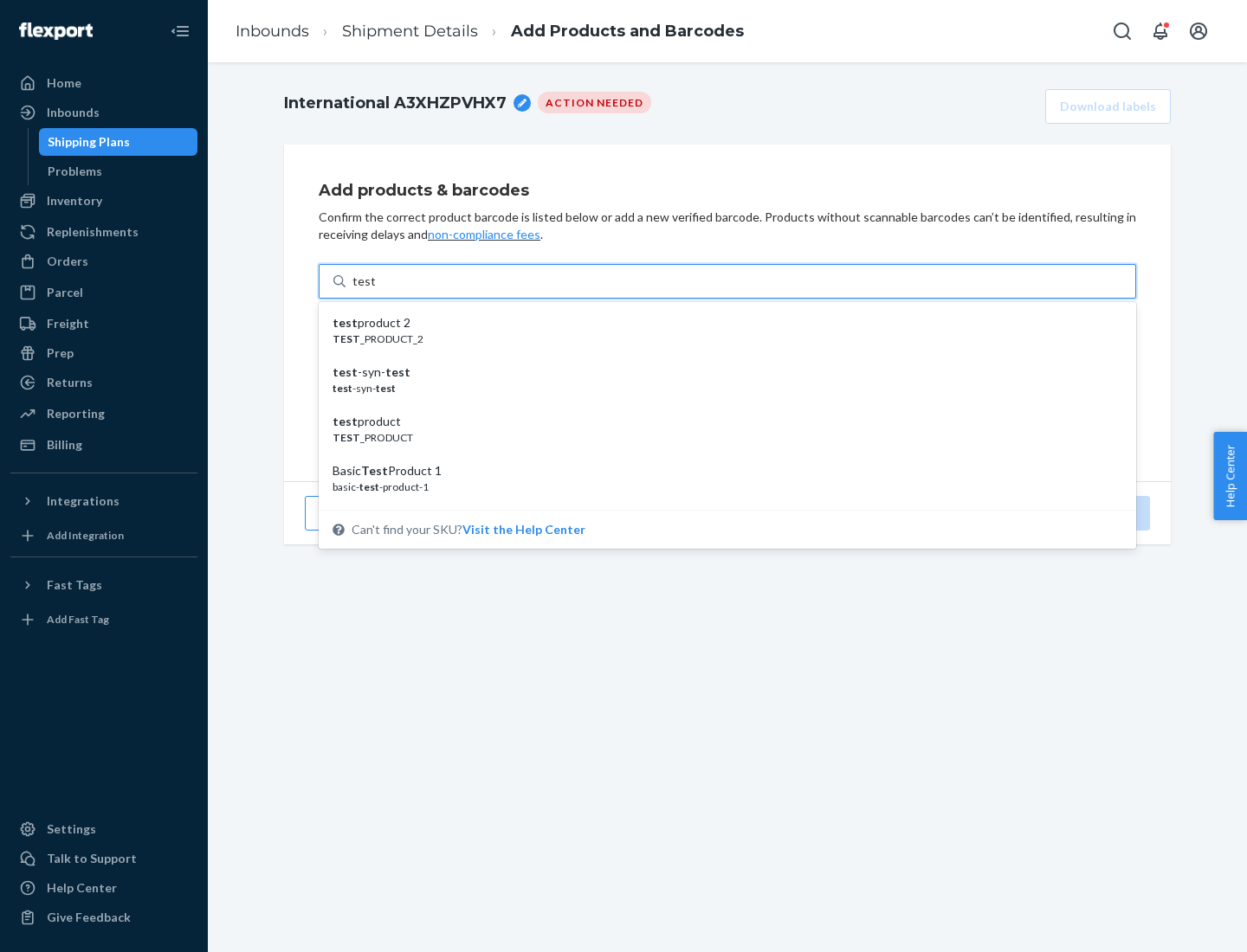
scroll to position [65, 0]
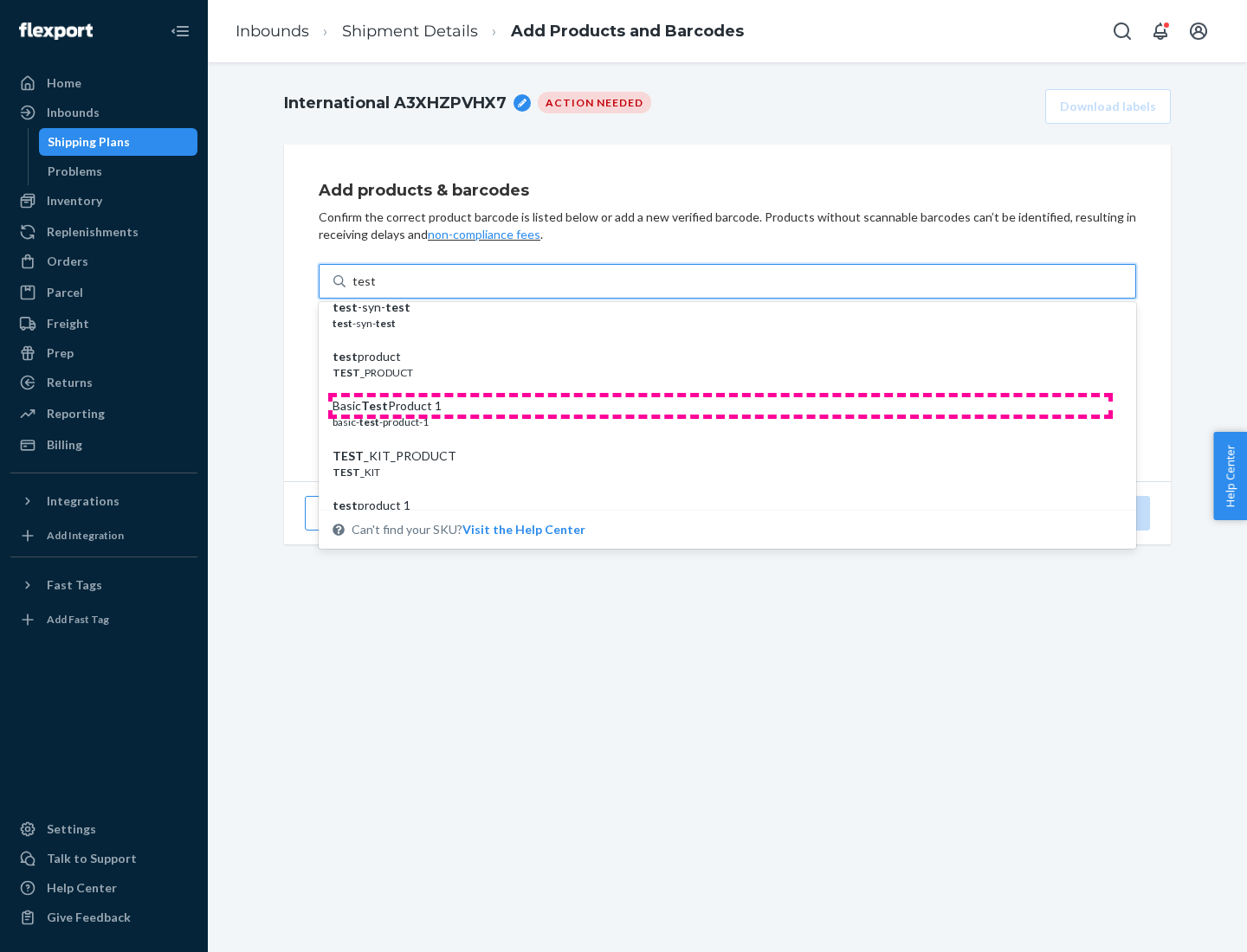
click at [720, 406] on div "Basic Test Product 1" at bounding box center [720, 406] width 776 height 18
click at [375, 290] on input "test" at bounding box center [364, 281] width 23 height 18
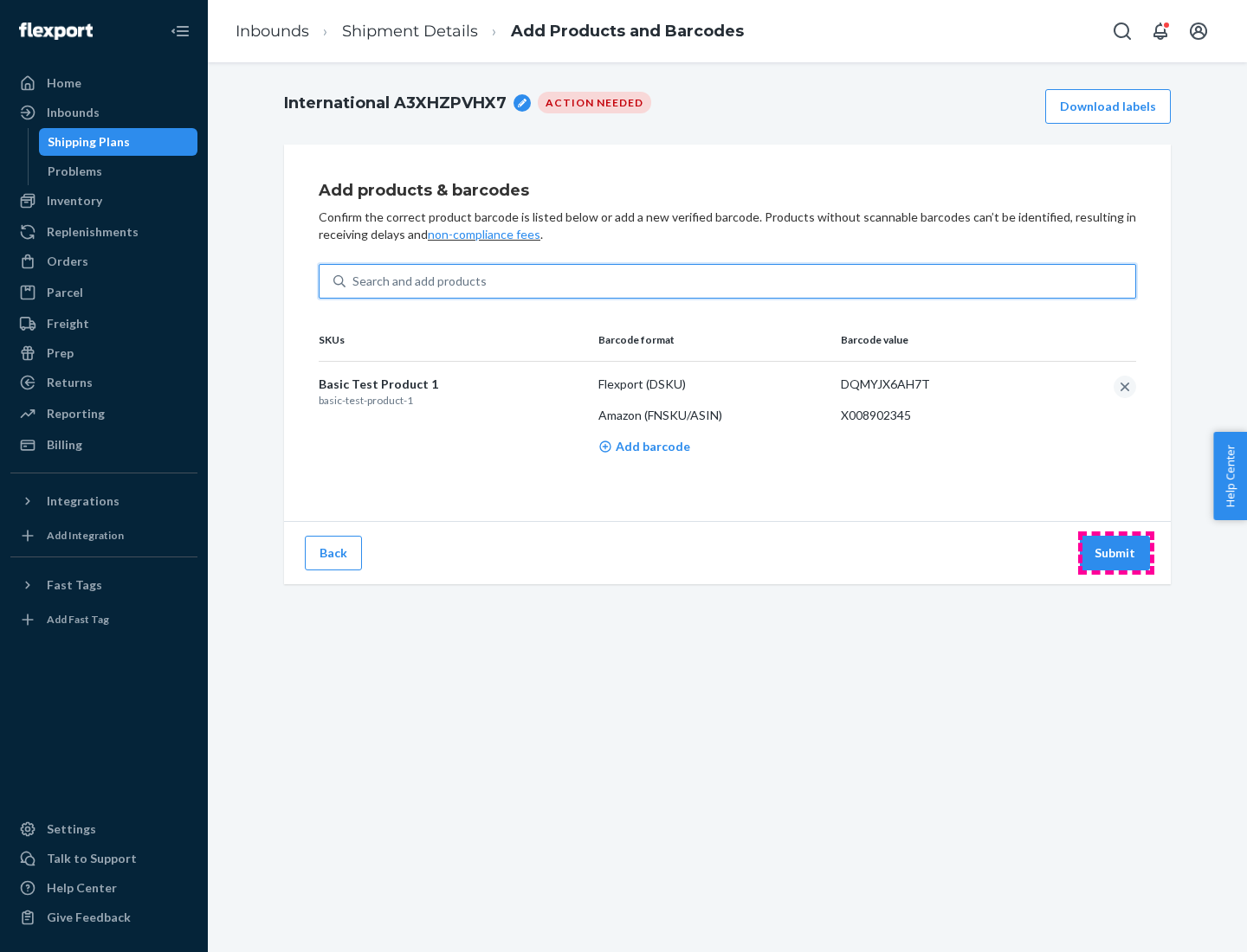
click at [1116, 552] on button "Submit" at bounding box center [1115, 552] width 70 height 34
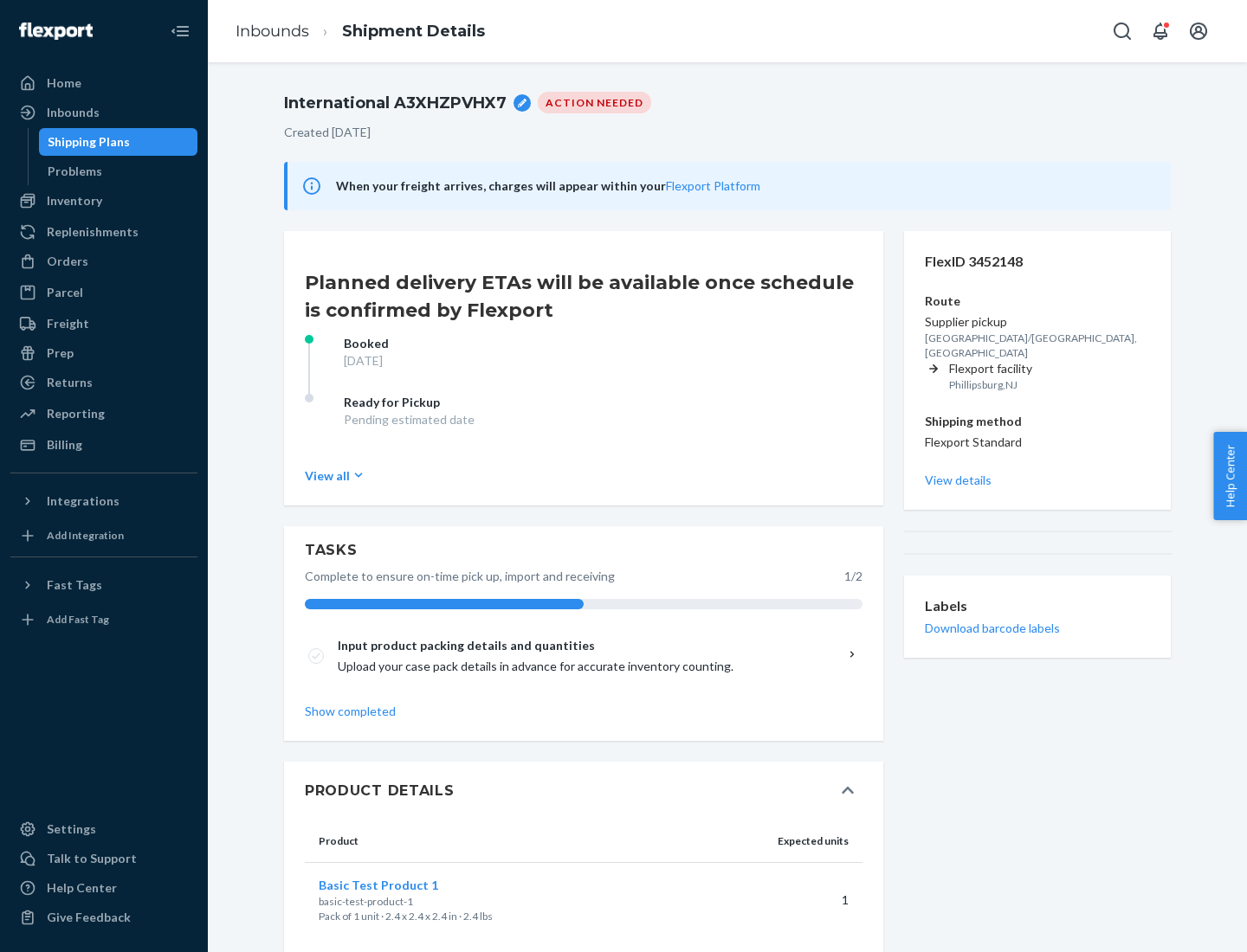
scroll to position [30, 0]
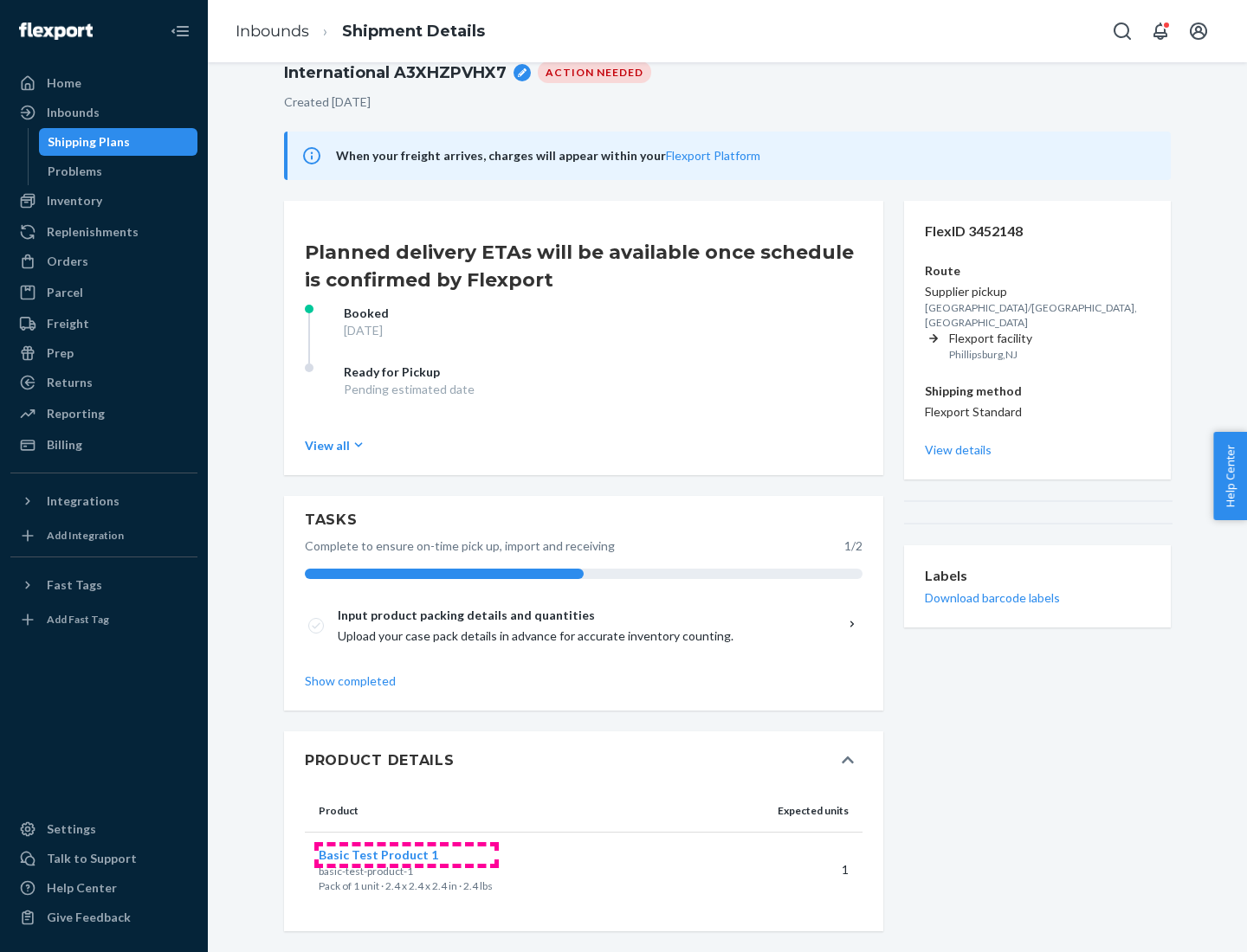
click at [406, 855] on span "Basic Test Product 1" at bounding box center [378, 855] width 119 height 15
